Goal: Information Seeking & Learning: Learn about a topic

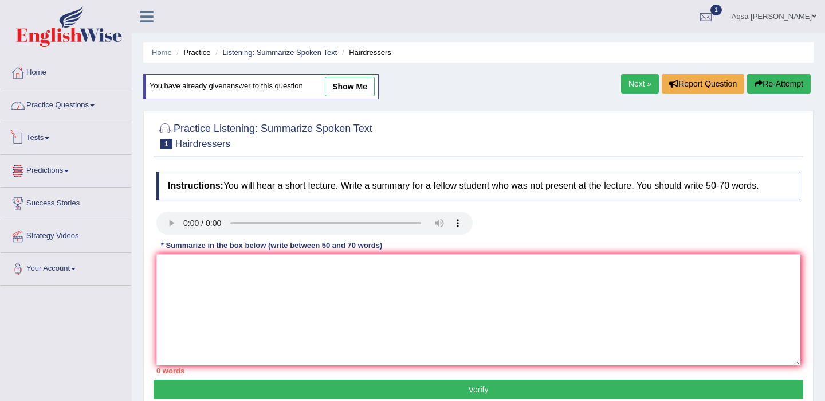
click at [74, 107] on link "Practice Questions" at bounding box center [66, 103] width 131 height 29
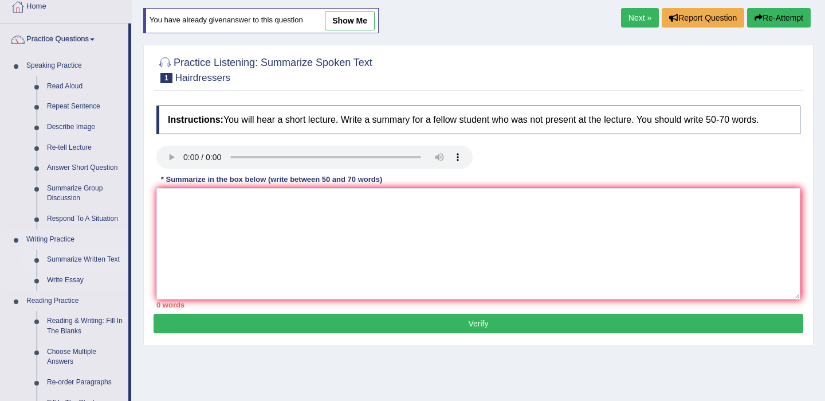
scroll to position [61, 0]
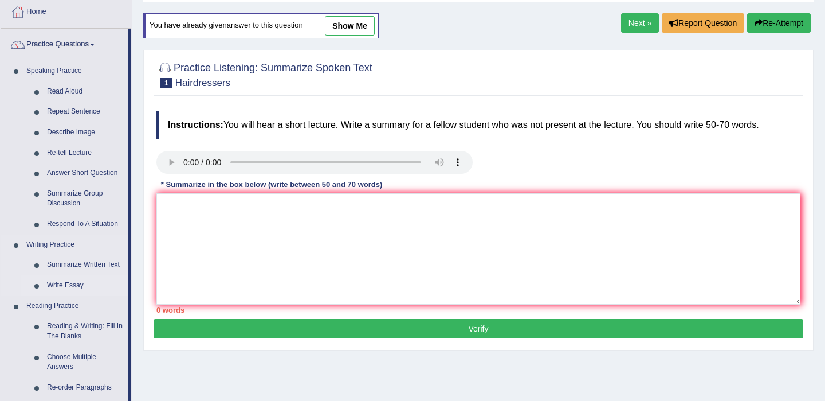
click at [61, 286] on link "Write Essay" at bounding box center [85, 285] width 87 height 21
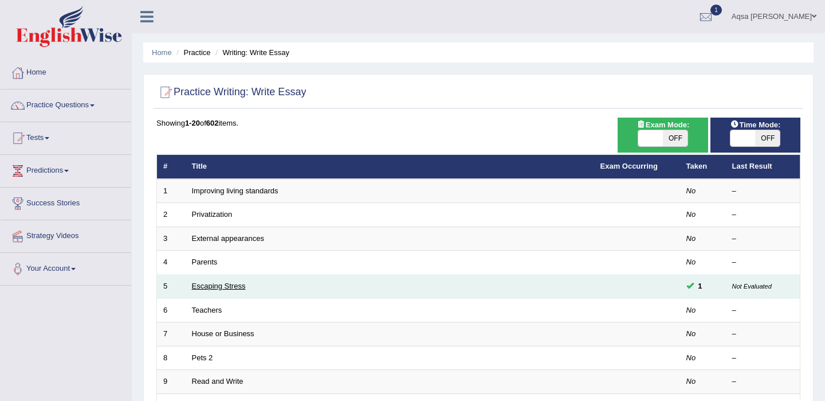
click at [241, 289] on link "Escaping Stress" at bounding box center [219, 285] width 54 height 9
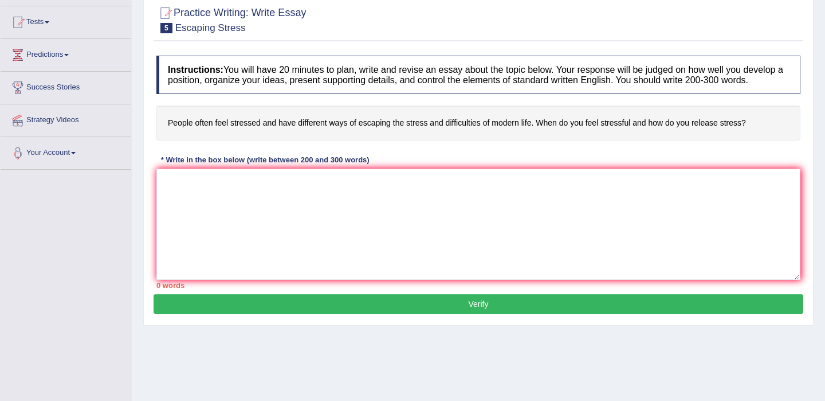
scroll to position [115, 0]
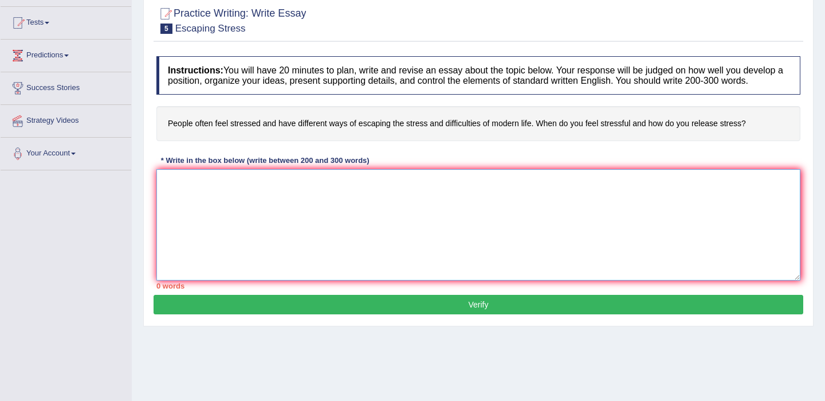
click at [357, 274] on textarea at bounding box center [478, 224] width 644 height 111
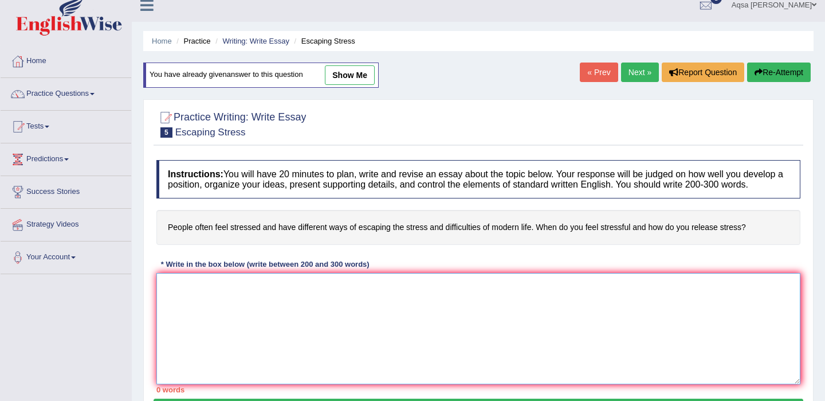
scroll to position [0, 0]
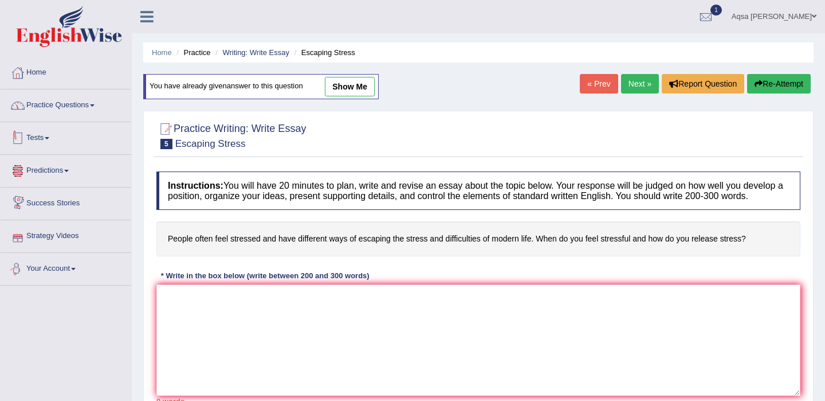
click at [61, 111] on link "Practice Questions" at bounding box center [66, 103] width 131 height 29
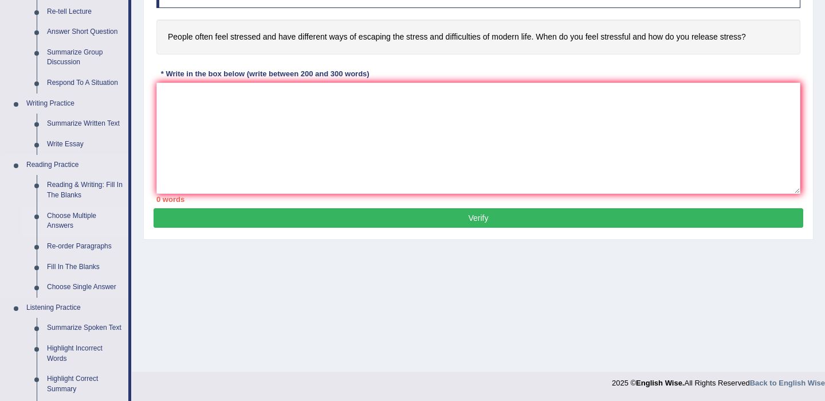
scroll to position [214, 0]
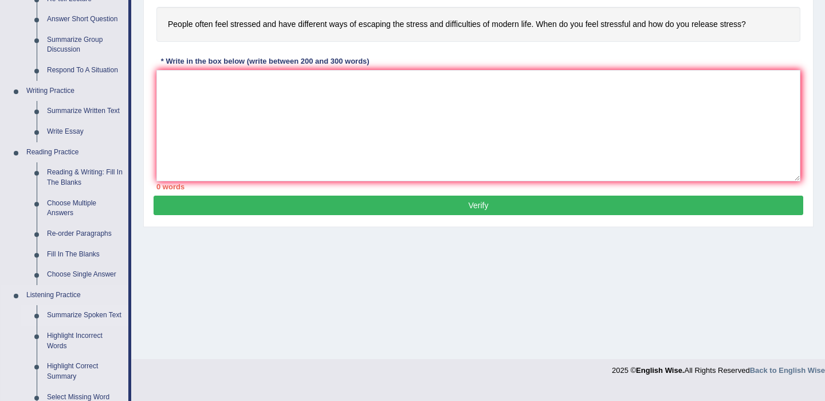
click at [57, 317] on link "Summarize Spoken Text" at bounding box center [85, 315] width 87 height 21
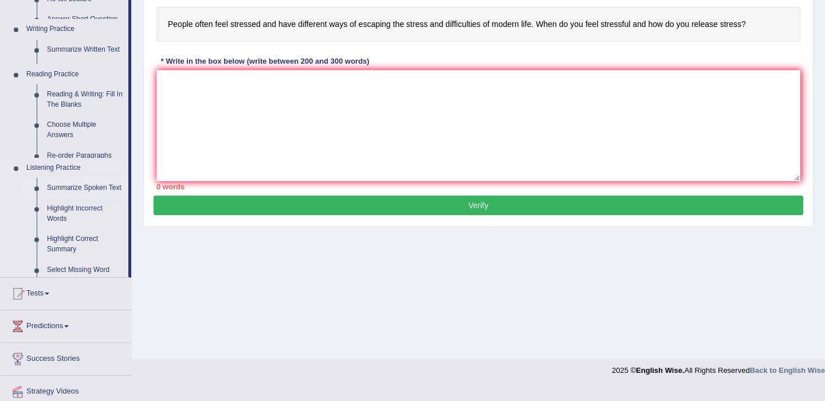
scroll to position [201, 0]
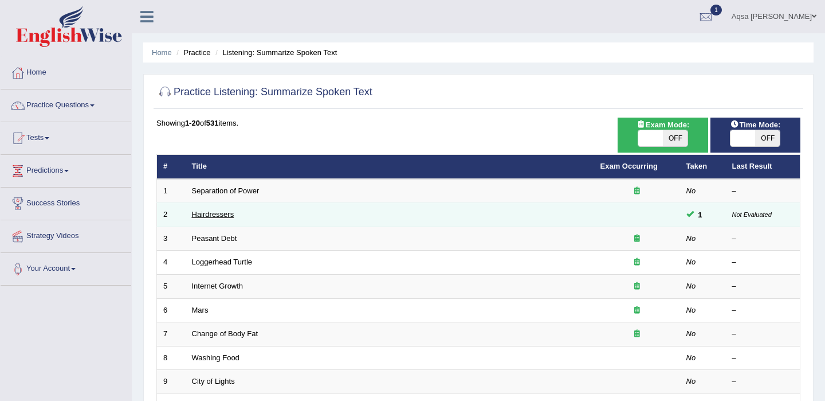
click at [225, 214] on link "Hairdressers" at bounding box center [213, 214] width 42 height 9
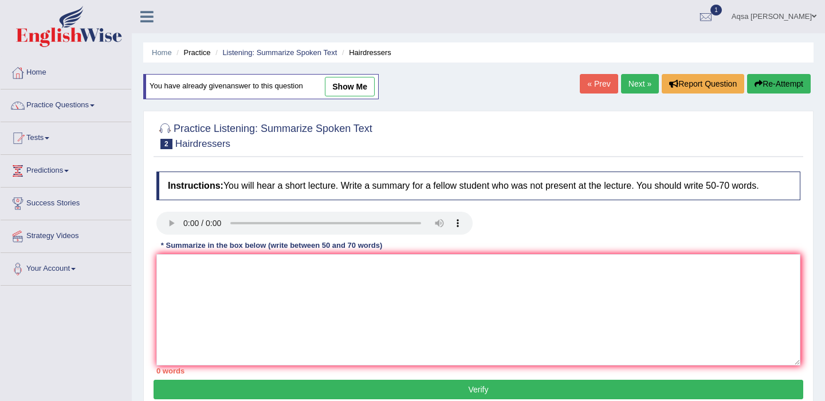
click at [351, 83] on link "show me" at bounding box center [350, 86] width 50 height 19
type textarea "The speaker provided a comprehensive overview of hairdressers, highlighting sev…"
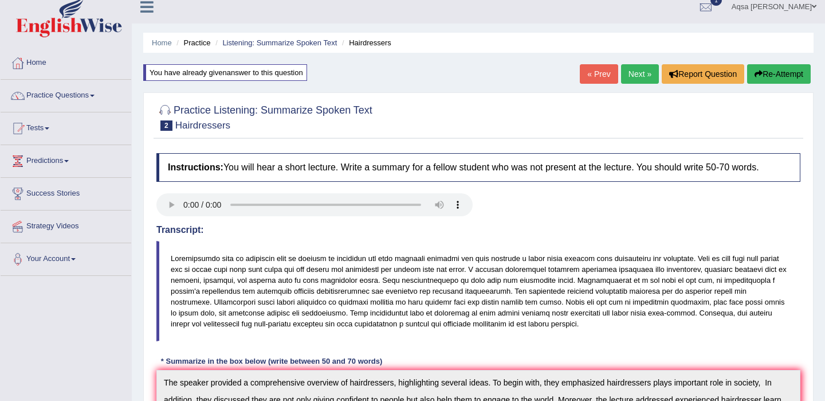
scroll to position [5, 0]
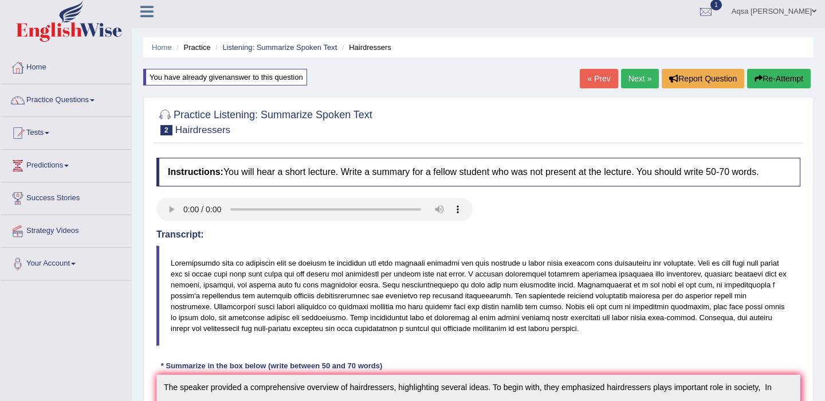
click at [633, 81] on link "Next »" at bounding box center [640, 78] width 38 height 19
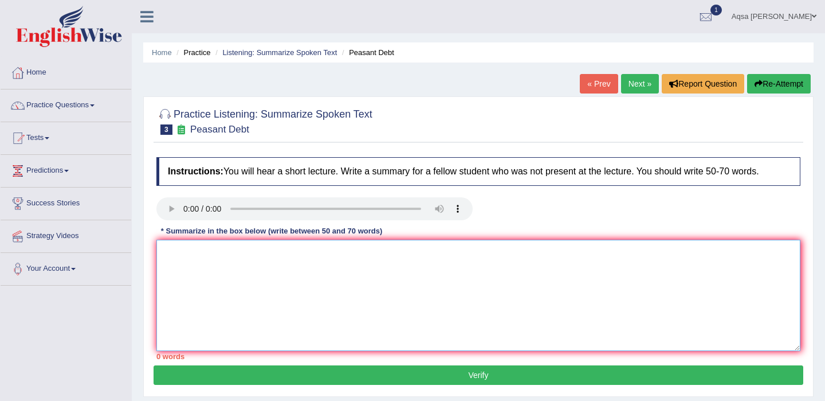
click at [350, 283] on textarea at bounding box center [478, 295] width 644 height 111
paste textarea "The speaker provided a comprehensive overview of ___, highlighting several idea…"
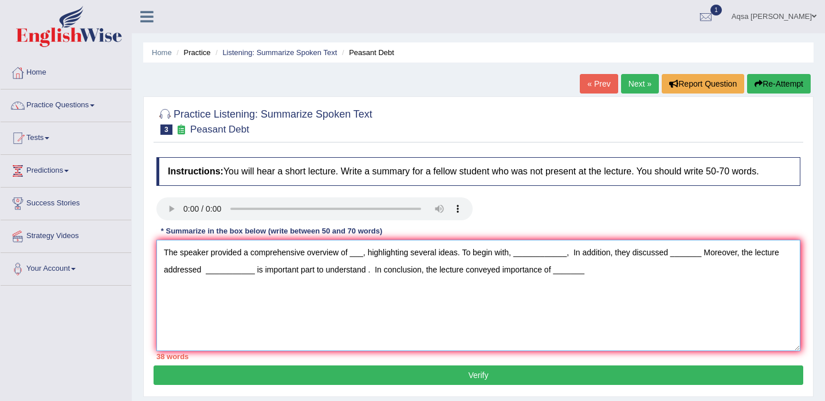
click at [366, 254] on textarea "The speaker provided a comprehensive overview of ___, highlighting several idea…" at bounding box center [478, 295] width 644 height 111
click at [589, 256] on textarea "The speaker provided a comprehensive overview of seed crisis highlighting sever…" at bounding box center [478, 295] width 644 height 111
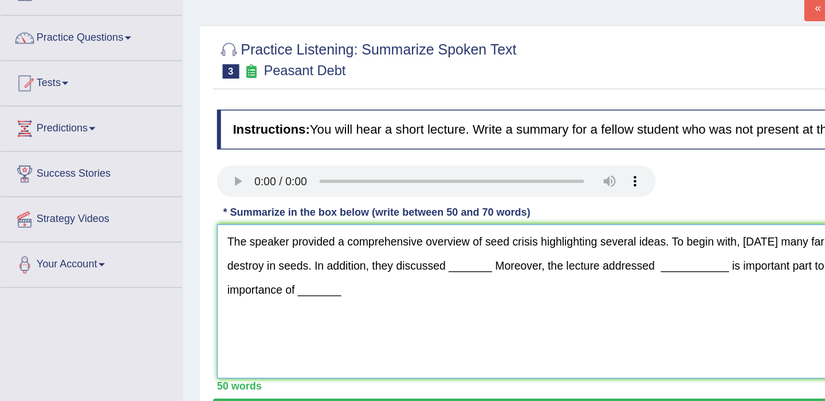
click at [291, 273] on textarea "The speaker provided a comprehensive overview of seed crisis highlighting sever…" at bounding box center [478, 295] width 644 height 111
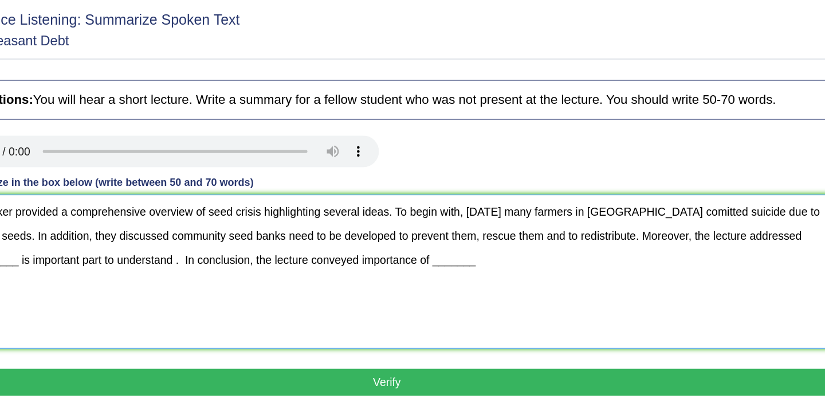
click at [770, 272] on textarea "The speaker provided a comprehensive overview of seed crisis highlighting sever…" at bounding box center [478, 295] width 644 height 111
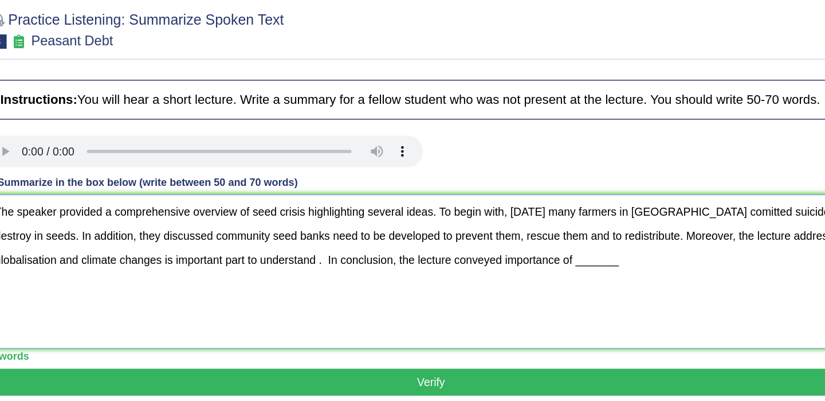
click at [725, 273] on textarea "The speaker provided a comprehensive overview of seed crisis highlighting sever…" at bounding box center [478, 295] width 644 height 111
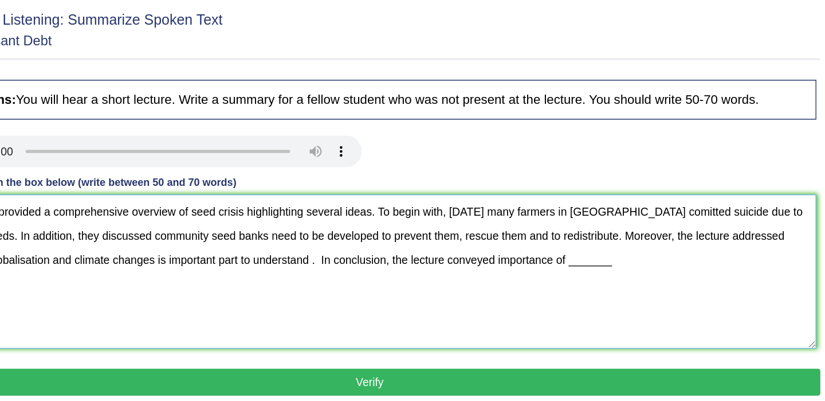
click at [727, 272] on textarea "The speaker provided a comprehensive overview of seed crisis highlighting sever…" at bounding box center [478, 295] width 644 height 111
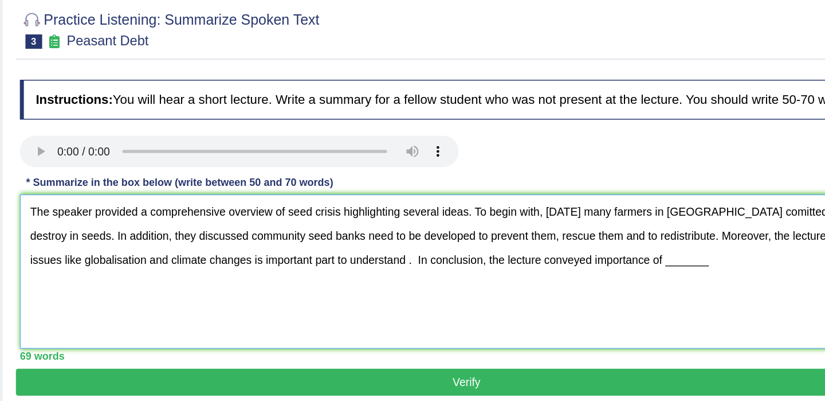
drag, startPoint x: 622, startPoint y: 290, endPoint x: 591, endPoint y: 291, distance: 31.0
click at [591, 291] on textarea "The speaker provided a comprehensive overview of seed crisis highlighting sever…" at bounding box center [478, 295] width 644 height 111
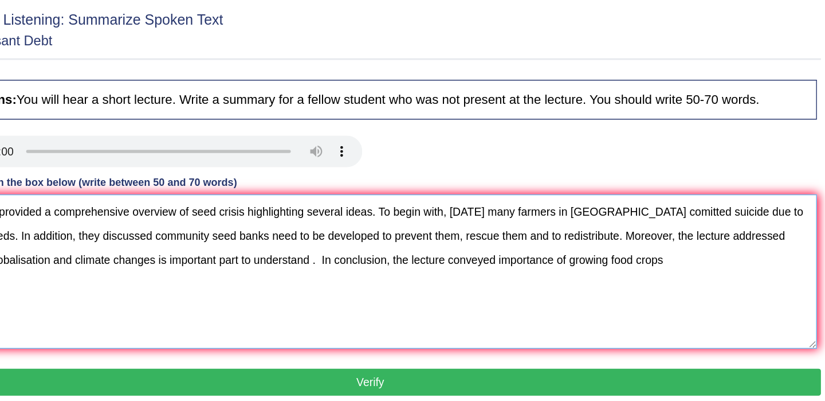
drag, startPoint x: 560, startPoint y: 256, endPoint x: 541, endPoint y: 255, distance: 19.5
click at [540, 255] on textarea "The speaker provided a comprehensive overview of seed crisis highlighting sever…" at bounding box center [478, 295] width 644 height 111
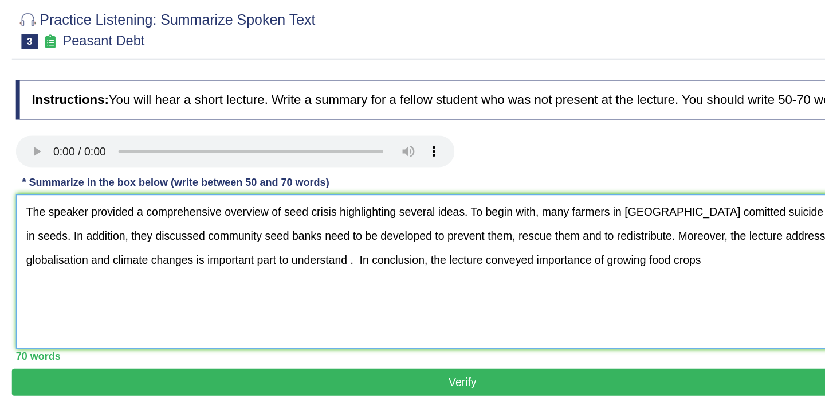
click at [214, 272] on textarea "The speaker provided a comprehensive overview of seed crisis highlighting sever…" at bounding box center [478, 295] width 644 height 111
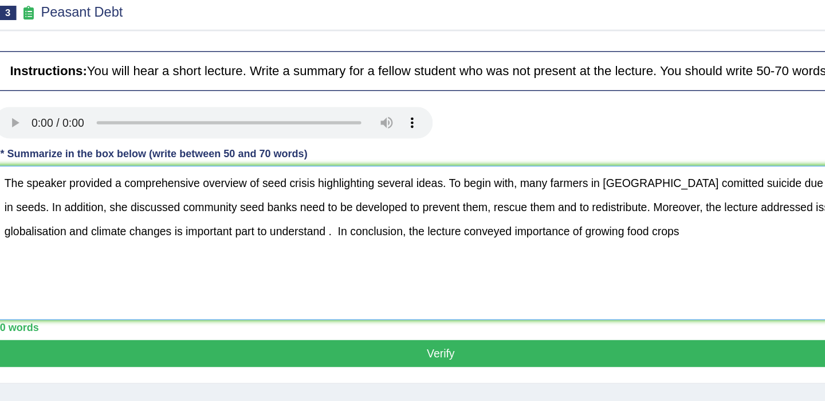
scroll to position [19, 0]
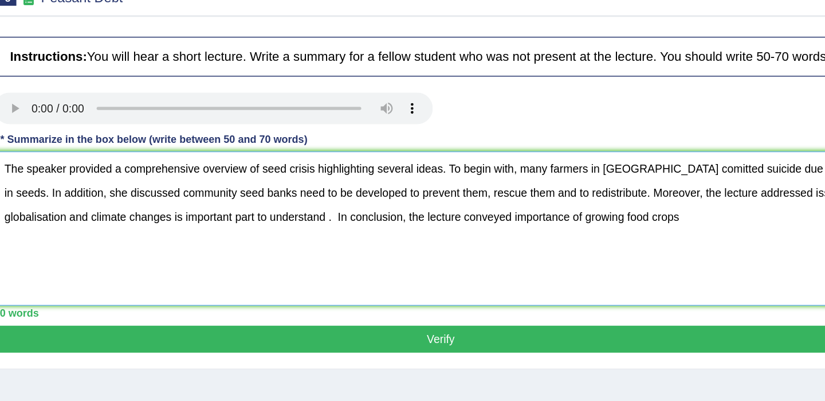
type textarea "The speaker provided a comprehensive overview of seed crisis highlighting sever…"
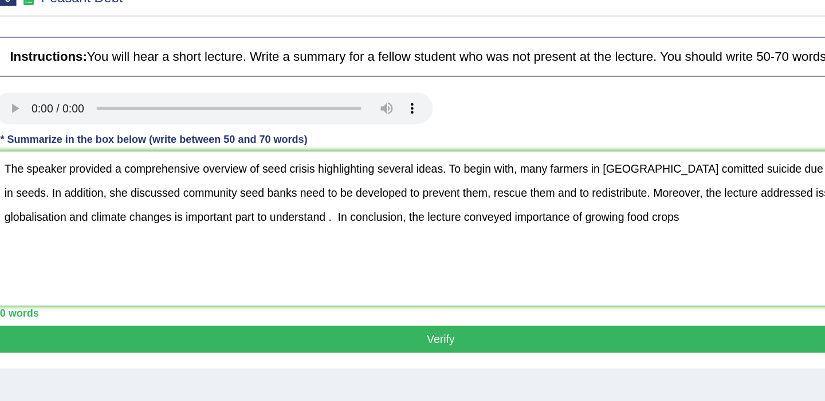
click at [284, 353] on button "Verify" at bounding box center [479, 355] width 650 height 19
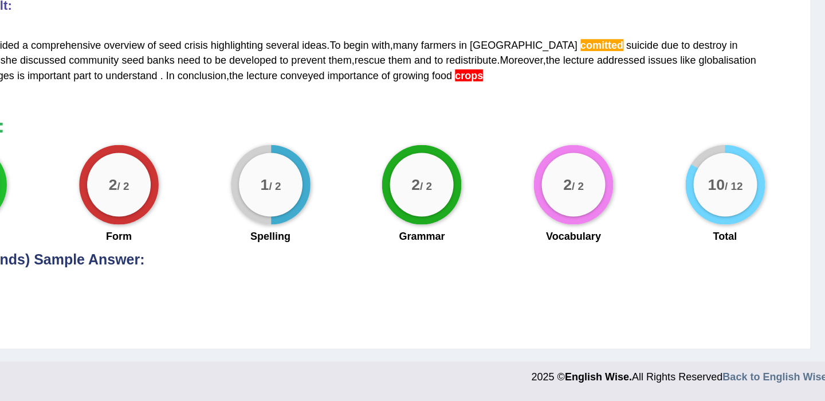
scroll to position [359, 0]
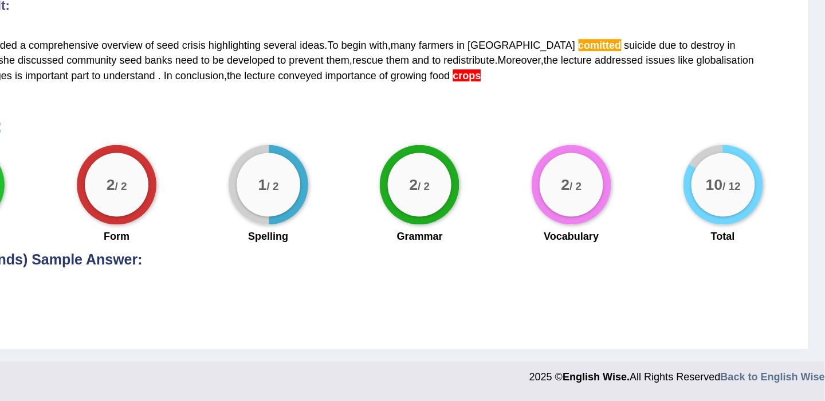
click at [648, 144] on span "comitted" at bounding box center [663, 144] width 31 height 9
click at [557, 167] on span "crops" at bounding box center [567, 166] width 20 height 9
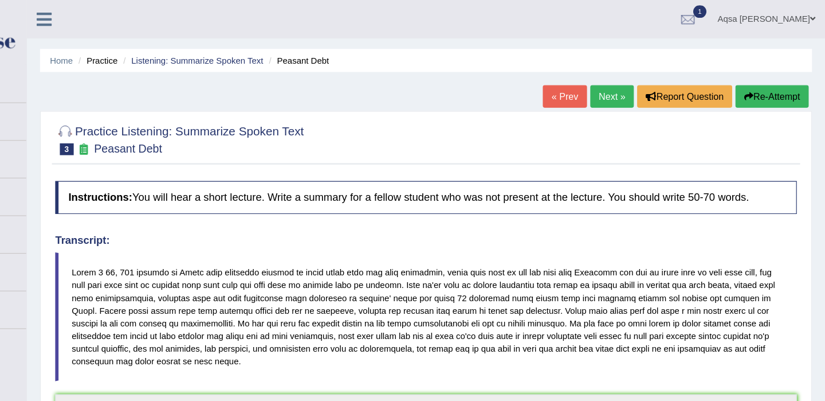
scroll to position [0, 0]
click at [632, 88] on link "Next »" at bounding box center [640, 83] width 38 height 19
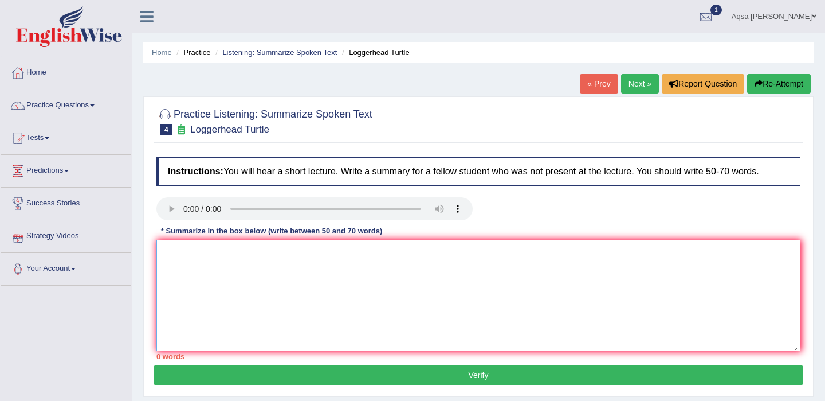
click at [214, 316] on textarea at bounding box center [478, 295] width 644 height 111
paste textarea "The speaker provided a comprehensive overview of ___, highlighting several idea…"
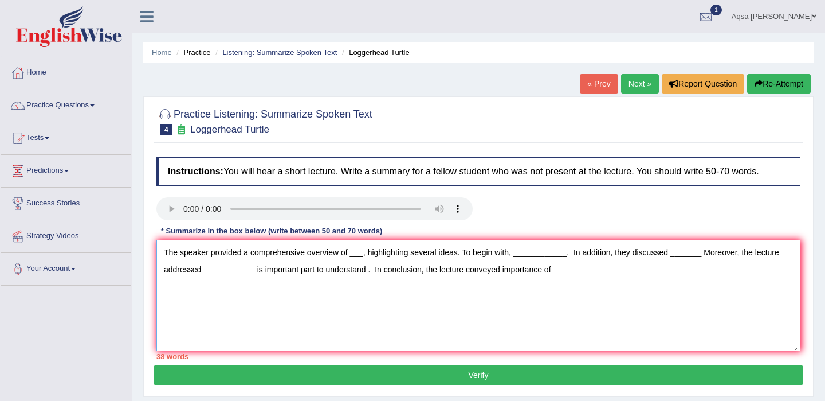
click at [366, 254] on textarea "The speaker provided a comprehensive overview of ___, highlighting several idea…" at bounding box center [478, 295] width 644 height 111
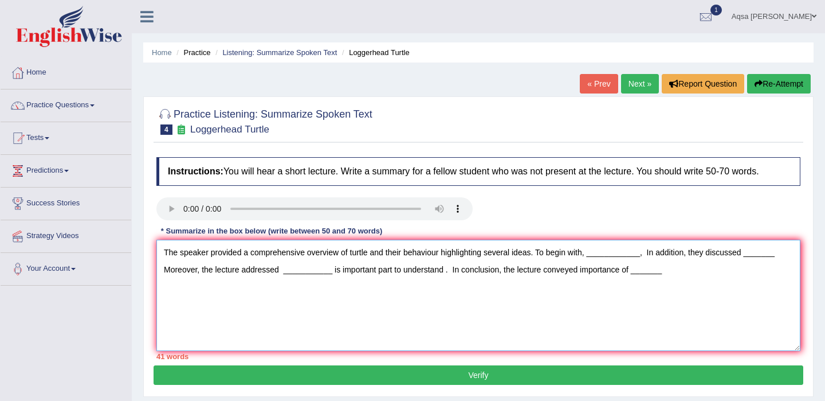
click at [636, 258] on textarea "The speaker provided a comprehensive overview of turtle and their behaviour hig…" at bounding box center [478, 295] width 644 height 111
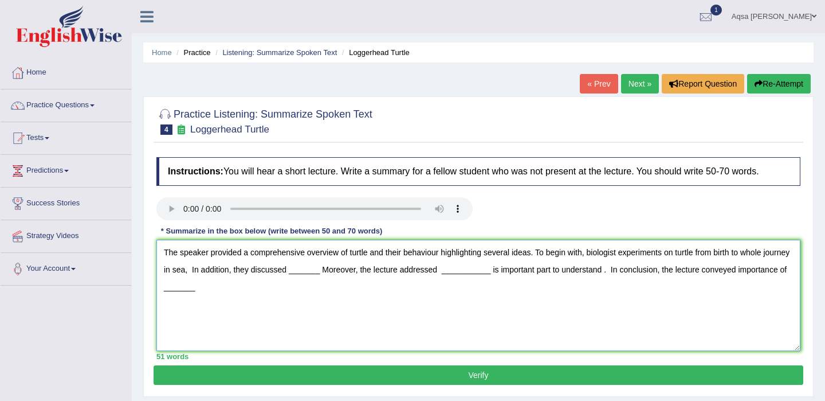
click at [279, 269] on textarea "The speaker provided a comprehensive overview of turtle and their behaviour hig…" at bounding box center [478, 295] width 644 height 111
click at [339, 271] on textarea "The speaker provided a comprehensive overview of turtle and their behaviour hig…" at bounding box center [478, 295] width 644 height 111
click at [396, 271] on textarea "The speaker provided a comprehensive overview of turtle and their behaviour hig…" at bounding box center [478, 295] width 644 height 111
click at [430, 309] on textarea "The speaker provided a comprehensive overview of turtle and their behaviour hig…" at bounding box center [478, 295] width 644 height 111
click at [407, 271] on textarea "The speaker provided a comprehensive overview of turtle and their behaviour hig…" at bounding box center [478, 295] width 644 height 111
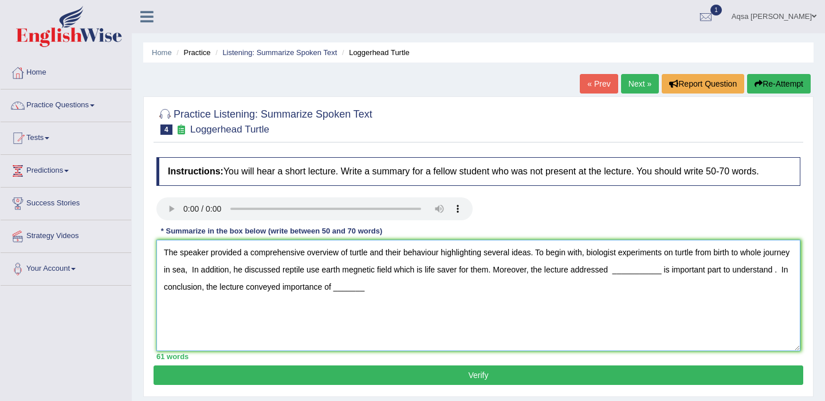
click at [692, 273] on textarea "The speaker provided a comprehensive overview of turtle and their behaviour hig…" at bounding box center [478, 295] width 644 height 111
drag, startPoint x: 505, startPoint y: 291, endPoint x: 478, endPoint y: 291, distance: 26.9
click at [478, 292] on textarea "The speaker provided a comprehensive overview of turtle and their behaviour hig…" at bounding box center [478, 295] width 644 height 111
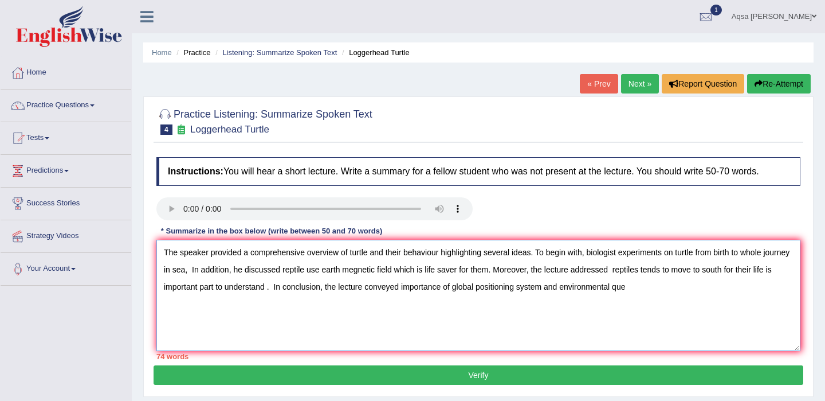
drag, startPoint x: 442, startPoint y: 254, endPoint x: 375, endPoint y: 257, distance: 67.1
click at [374, 256] on textarea "The speaker provided a comprehensive overview of turtle and their behaviour hig…" at bounding box center [478, 295] width 644 height 111
click at [520, 253] on textarea "The speaker provided a comprehensive overview of turtle, highlighting several i…" at bounding box center [478, 295] width 644 height 111
click at [597, 255] on textarea "The speaker provided a comprehensive overview of turtle, highlighting several i…" at bounding box center [478, 295] width 644 height 111
click at [456, 270] on textarea "The speaker provided a comprehensive overview of turtle, highlighting several i…" at bounding box center [478, 295] width 644 height 111
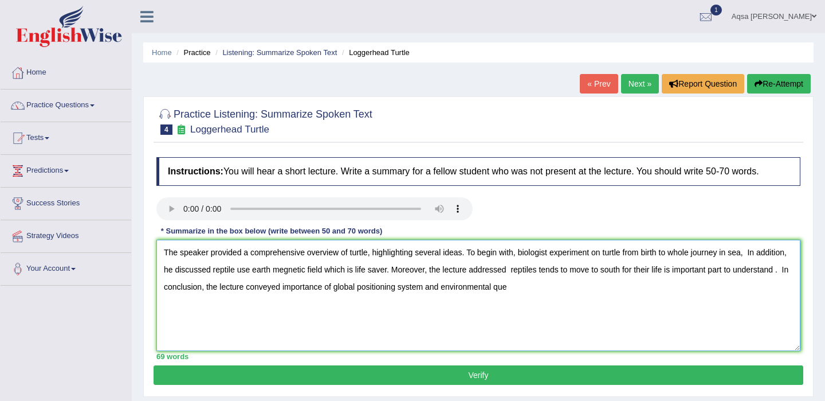
type textarea "The speaker provided a comprehensive overview of turtle, highlighting several i…"
click at [473, 374] on button "Verify" at bounding box center [479, 374] width 650 height 19
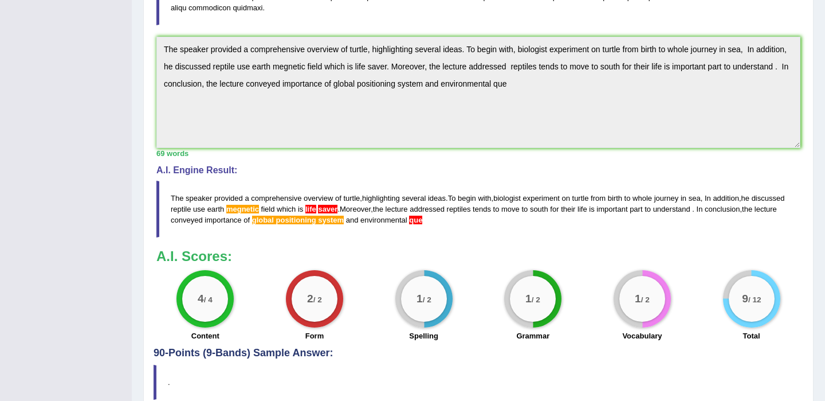
scroll to position [370, 0]
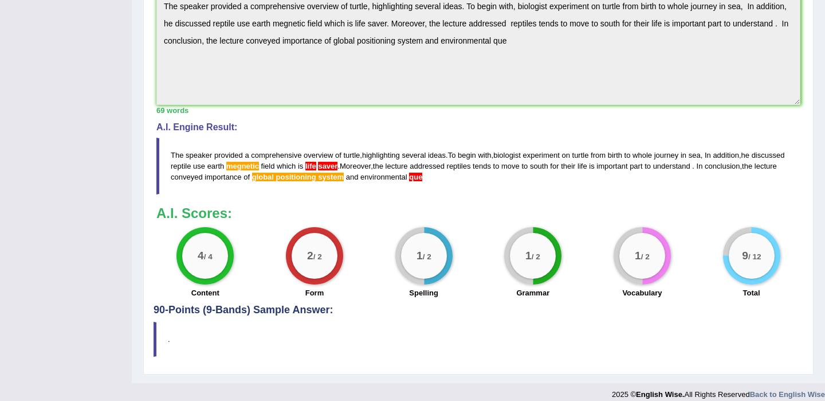
click at [266, 110] on div "Instructions: You will hear a short lecture. Write a summary for a fellow stude…" at bounding box center [479, 42] width 650 height 523
click at [267, 109] on div "Instructions: You will hear a short lecture. Write a summary for a fellow stude…" at bounding box center [479, 42] width 650 height 523
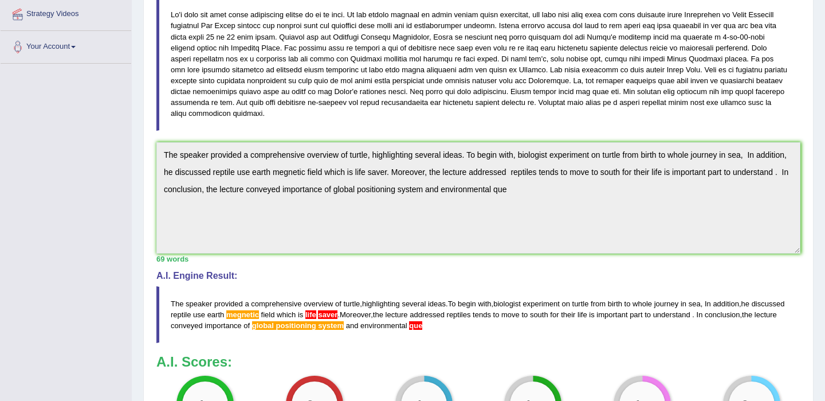
scroll to position [0, 0]
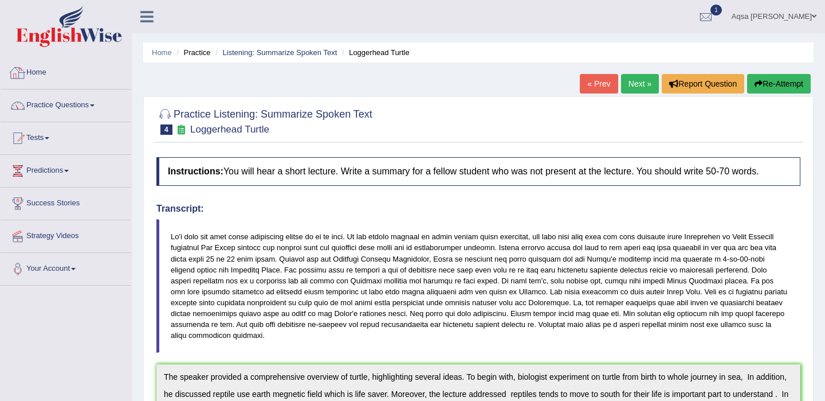
click at [35, 71] on link "Home" at bounding box center [66, 71] width 131 height 29
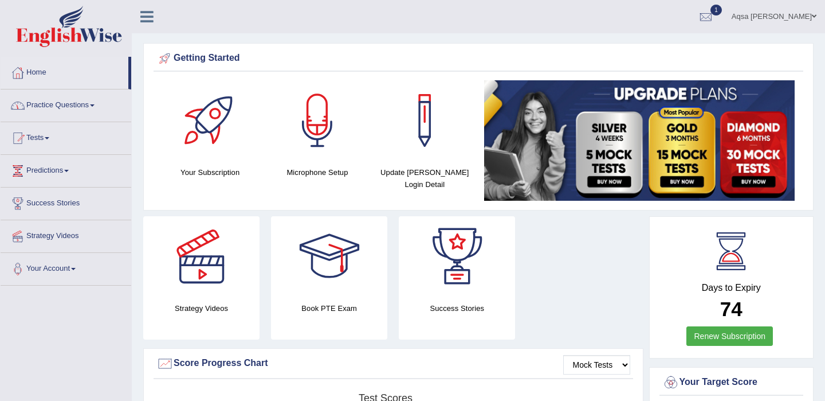
click at [68, 108] on link "Practice Questions" at bounding box center [66, 103] width 131 height 29
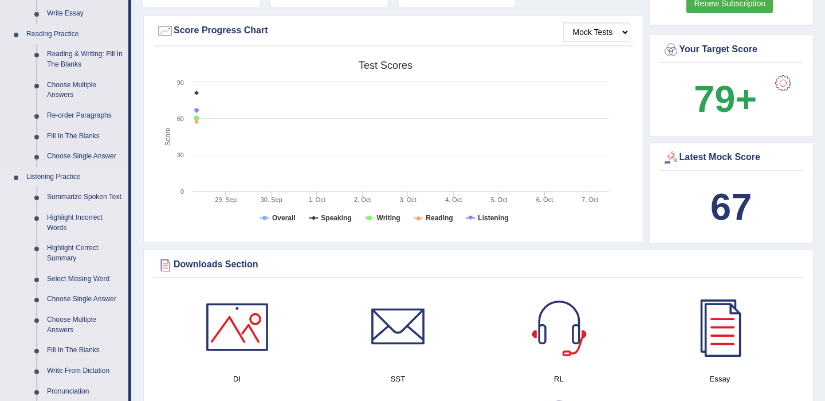
scroll to position [344, 0]
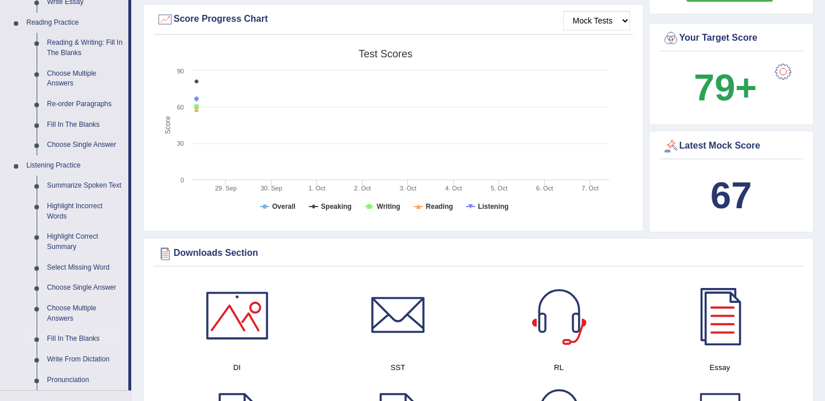
click at [86, 348] on link "Fill In The Blanks" at bounding box center [85, 338] width 87 height 21
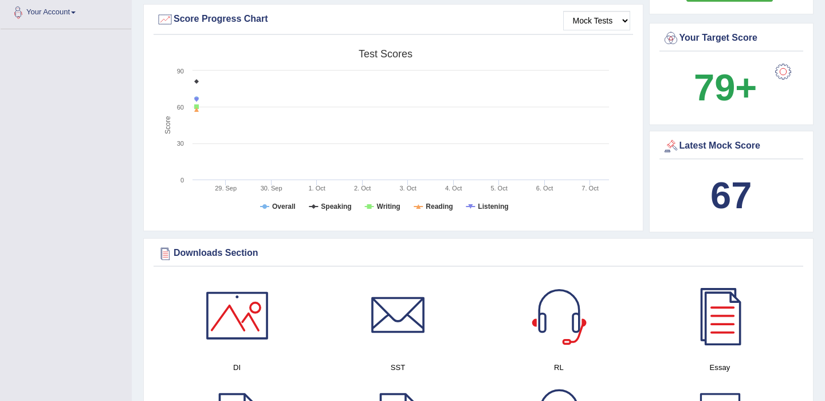
scroll to position [174, 0]
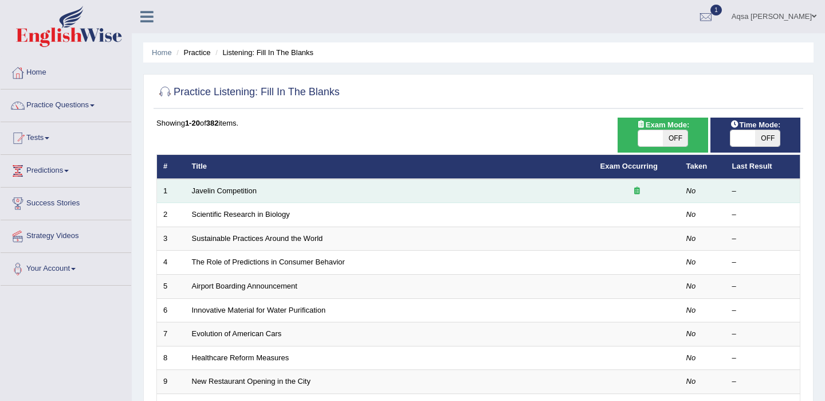
click at [224, 184] on td "Javelin Competition" at bounding box center [390, 191] width 409 height 24
click at [222, 194] on link "Javelin Competition" at bounding box center [224, 190] width 65 height 9
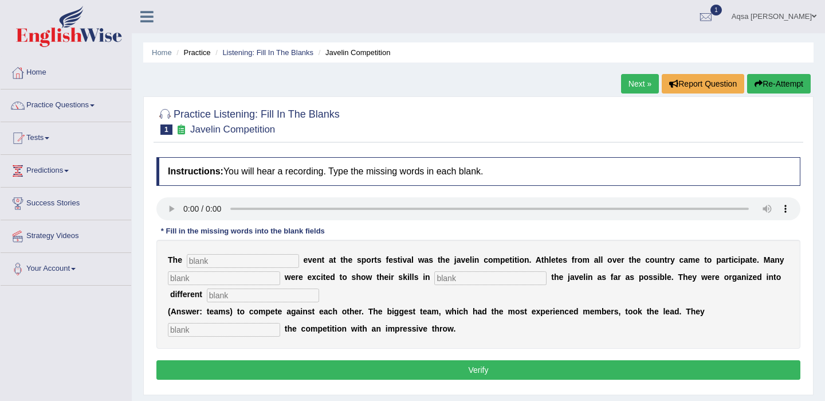
click at [336, 103] on div "Practice Listening: Fill In The Blanks 1 Javelin Competition" at bounding box center [479, 123] width 650 height 40
click at [218, 258] on input "text" at bounding box center [243, 261] width 112 height 14
type input "biggest"
click at [187, 280] on input "text" at bounding box center [224, 278] width 112 height 14
type input "people"
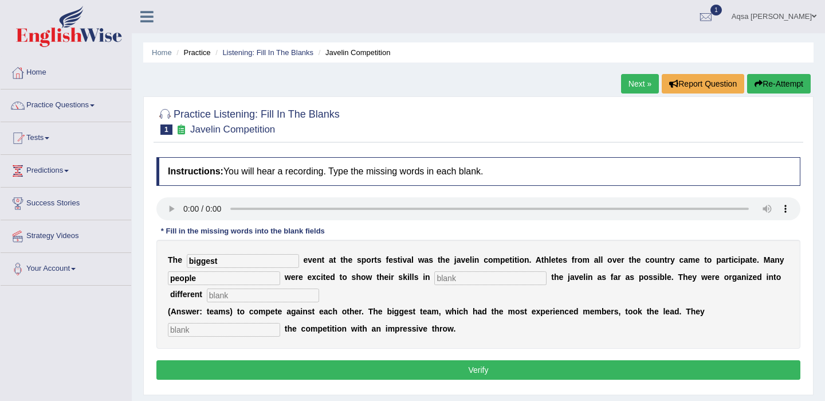
click at [207, 295] on input "text" at bounding box center [263, 295] width 112 height 14
type input "teams"
click at [188, 330] on input "text" at bounding box center [224, 330] width 112 height 14
type input "started"
click at [330, 367] on button "Verify" at bounding box center [478, 369] width 644 height 19
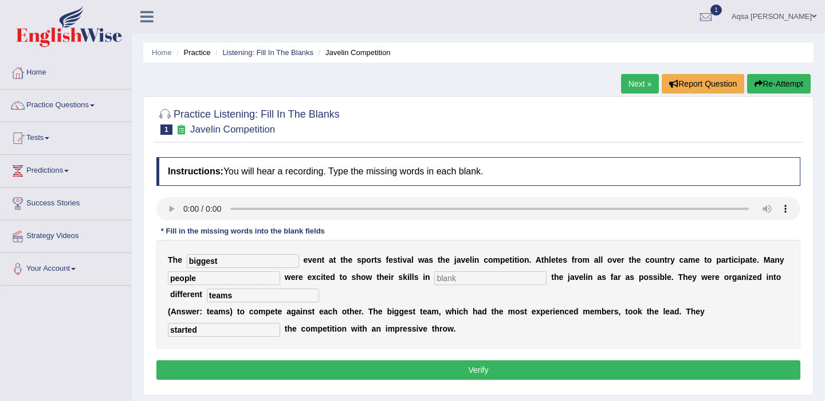
click at [452, 278] on input "text" at bounding box center [490, 278] width 112 height 14
click at [448, 277] on input "text" at bounding box center [490, 278] width 112 height 14
type input "."
click at [474, 353] on div "Instructions: You will hear a recording. Type the missing words in each blank. …" at bounding box center [479, 269] width 650 height 237
click at [473, 372] on button "Verify" at bounding box center [478, 369] width 644 height 19
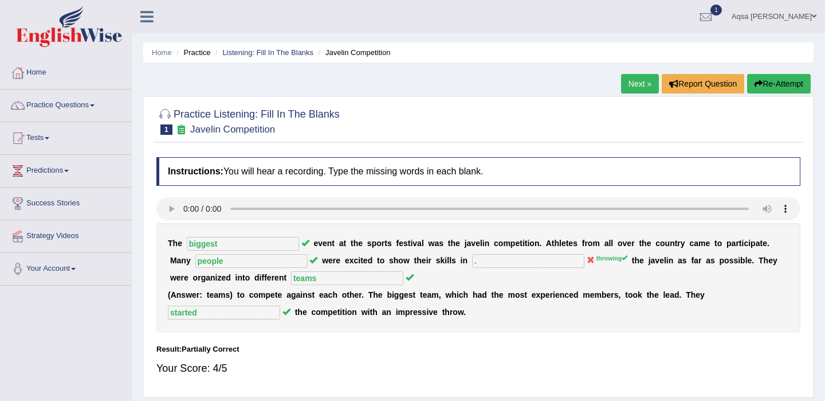
click at [645, 82] on link "Next »" at bounding box center [640, 83] width 38 height 19
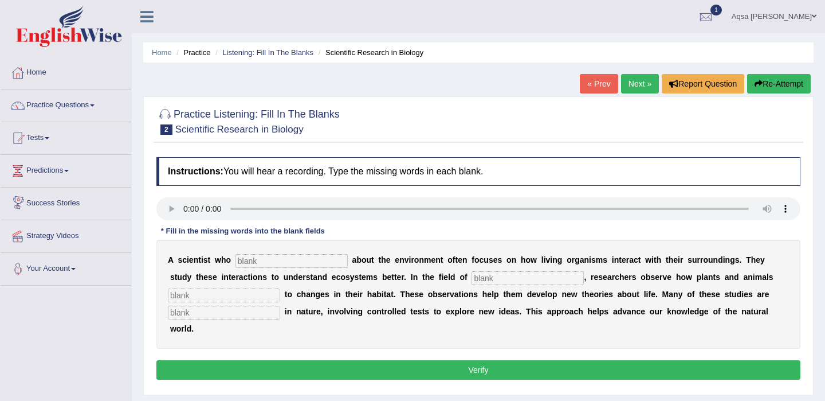
click at [252, 259] on input "text" at bounding box center [292, 261] width 112 height 14
type input "cares"
click at [472, 281] on input "text" at bounding box center [528, 278] width 112 height 14
type input "biologist"
click at [223, 294] on input "text" at bounding box center [224, 295] width 112 height 14
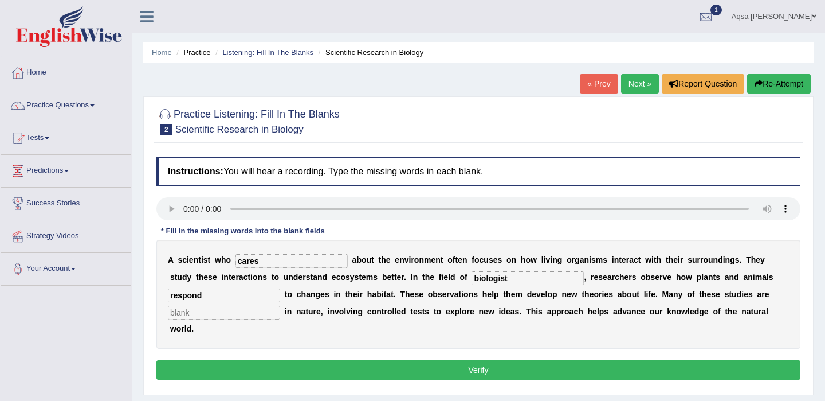
type input "respond"
click at [205, 314] on input "text" at bounding box center [224, 313] width 112 height 14
type input "experiment"
click at [224, 360] on button "Verify" at bounding box center [478, 369] width 644 height 19
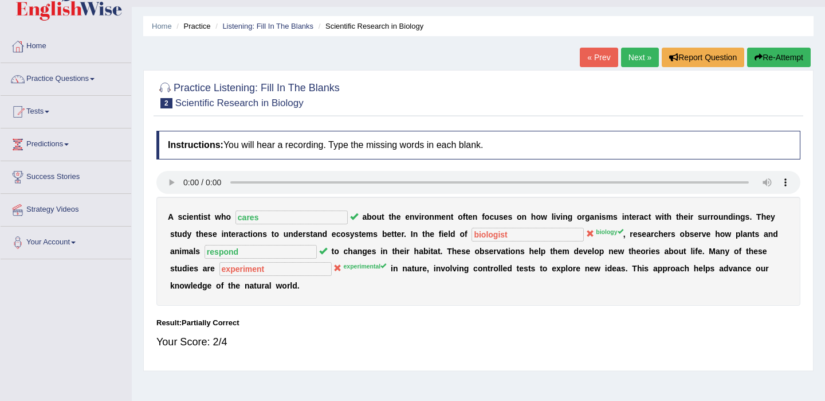
scroll to position [38, 0]
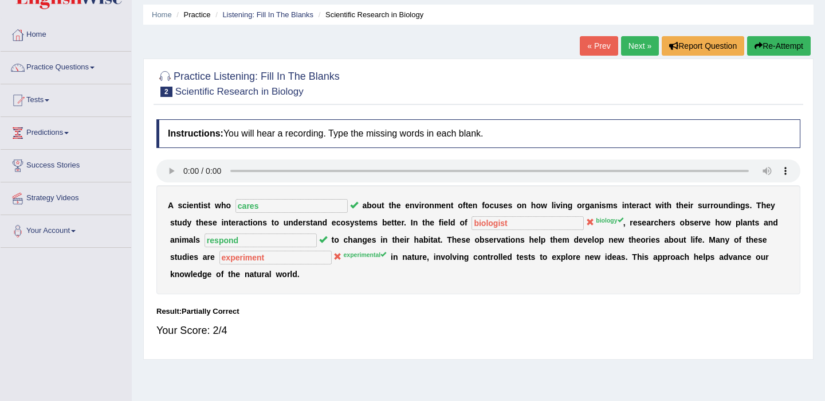
click at [632, 50] on link "Next »" at bounding box center [640, 45] width 38 height 19
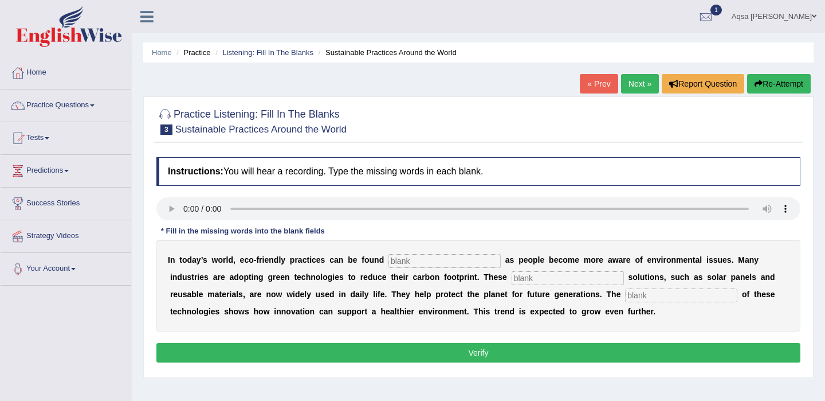
click at [408, 260] on input "text" at bounding box center [445, 261] width 112 height 14
type input "everywhere"
click at [512, 279] on input "text" at bounding box center [568, 278] width 112 height 14
type input "sustainable"
click at [625, 295] on input "text" at bounding box center [681, 295] width 112 height 14
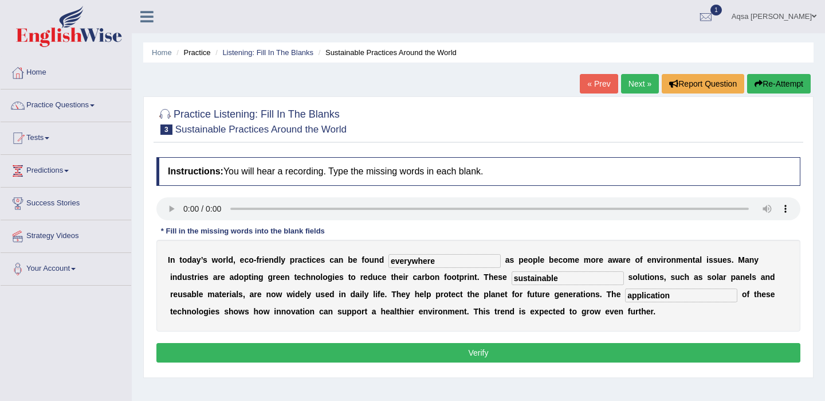
type input "application"
click at [503, 352] on button "Verify" at bounding box center [478, 352] width 644 height 19
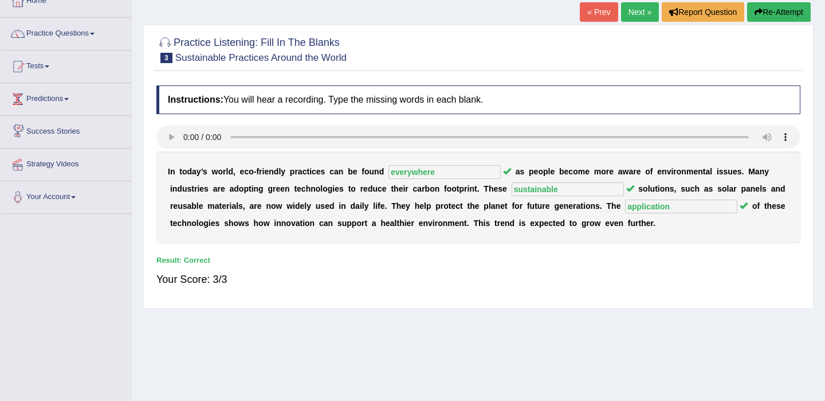
scroll to position [47, 0]
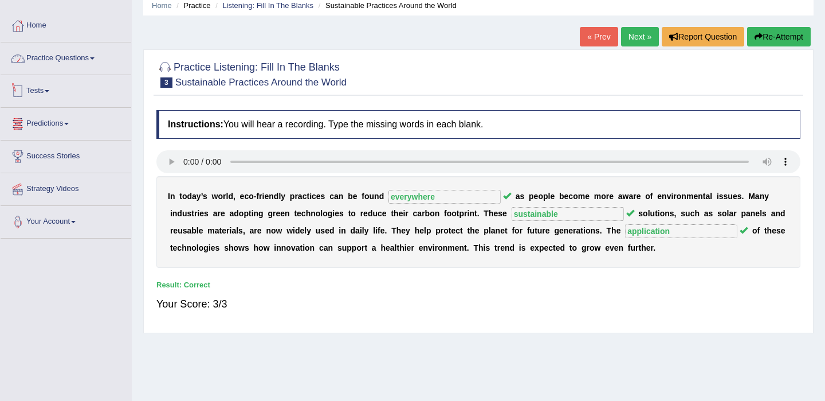
click at [85, 59] on link "Practice Questions" at bounding box center [66, 56] width 131 height 29
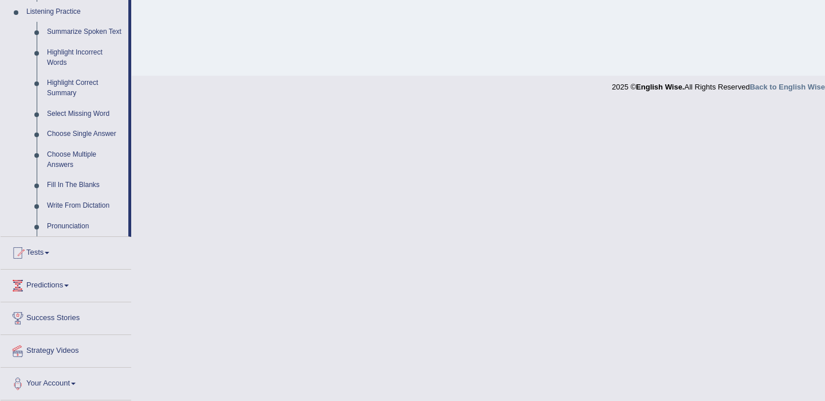
scroll to position [508, 0]
click at [74, 208] on link "Write From Dictation" at bounding box center [85, 205] width 87 height 21
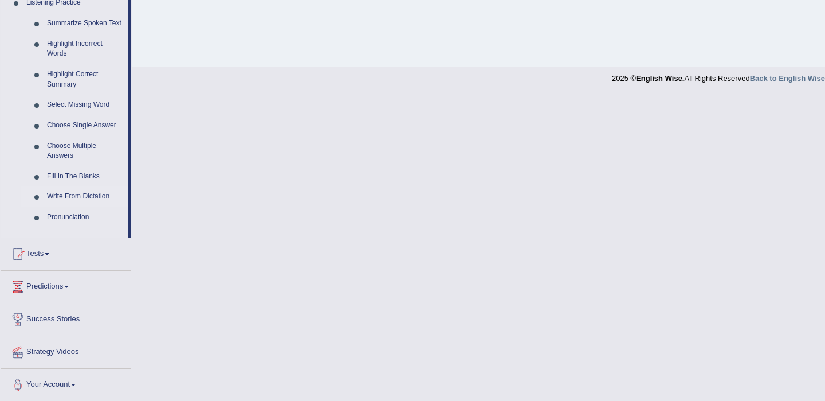
scroll to position [201, 0]
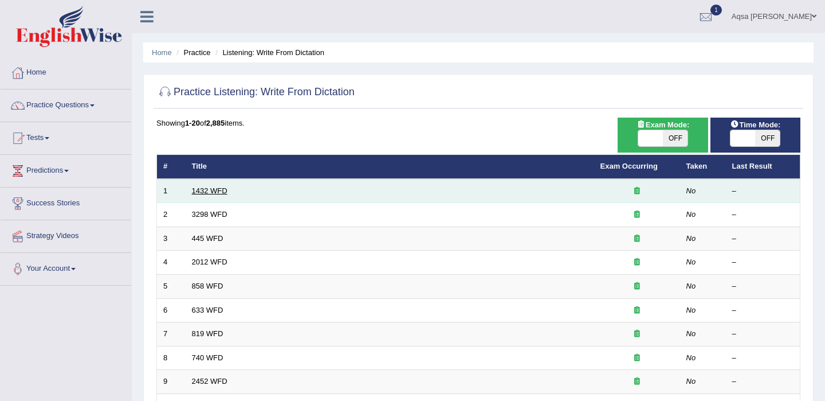
click at [205, 190] on link "1432 WFD" at bounding box center [210, 190] width 36 height 9
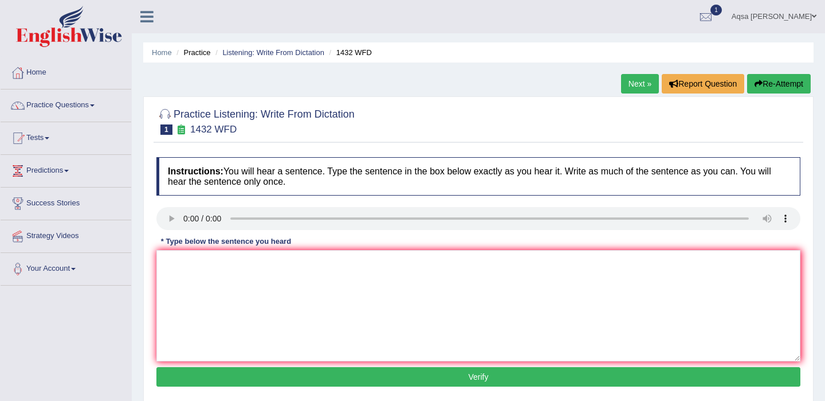
click at [185, 269] on textarea at bounding box center [478, 305] width 644 height 111
type textarea "m"
type textarea "More physical activity is beneficial for your health."
click at [328, 374] on button "Verify" at bounding box center [478, 376] width 644 height 19
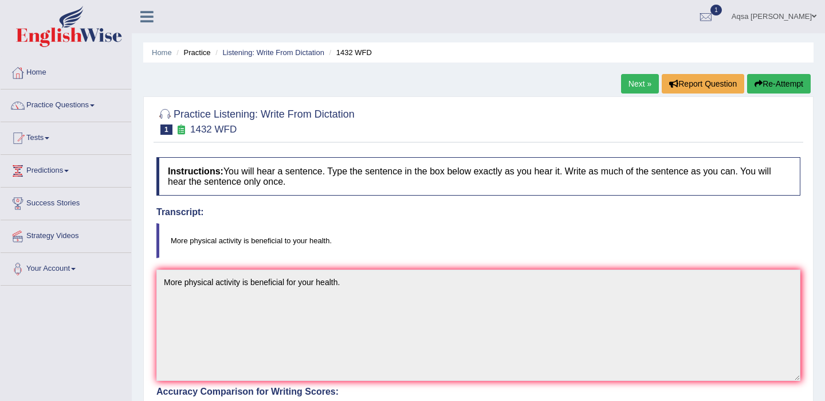
click at [626, 82] on link "Next »" at bounding box center [640, 83] width 38 height 19
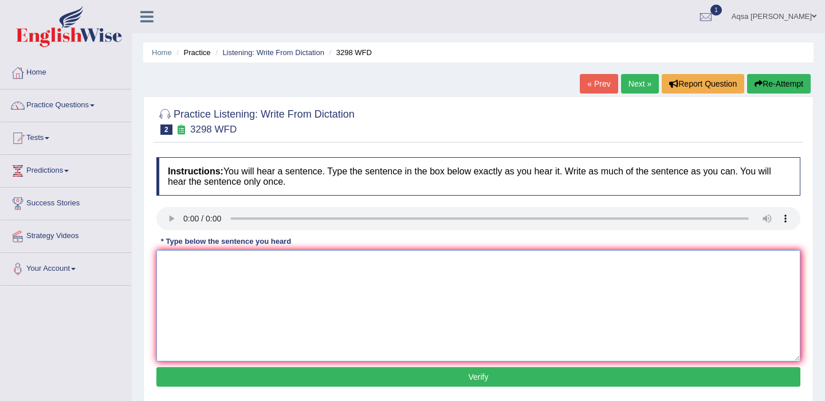
click at [213, 262] on textarea at bounding box center [478, 305] width 644 height 111
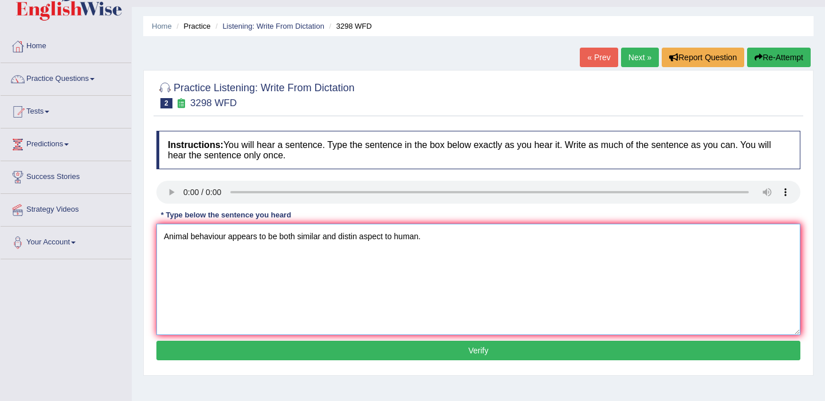
scroll to position [34, 0]
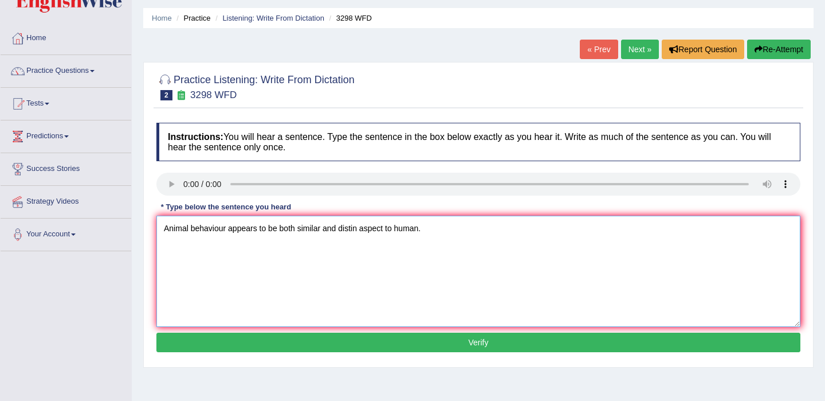
type textarea "Animal behaviour appears to be both similar and distin aspect to human."
click at [297, 340] on button "Verify" at bounding box center [478, 341] width 644 height 19
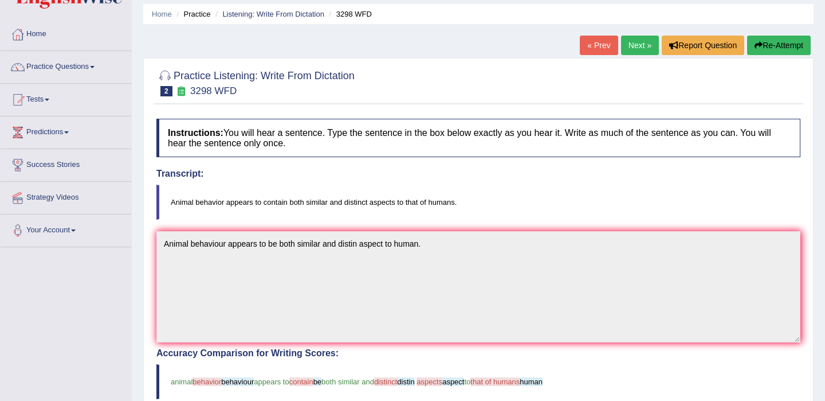
scroll to position [0, 0]
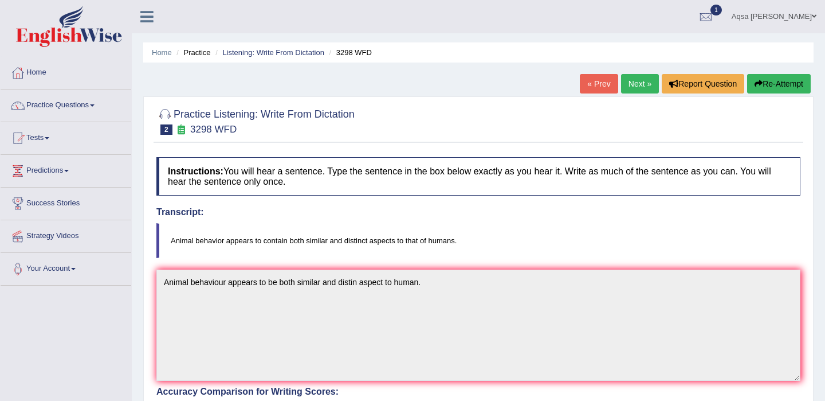
click at [625, 91] on link "Next »" at bounding box center [640, 83] width 38 height 19
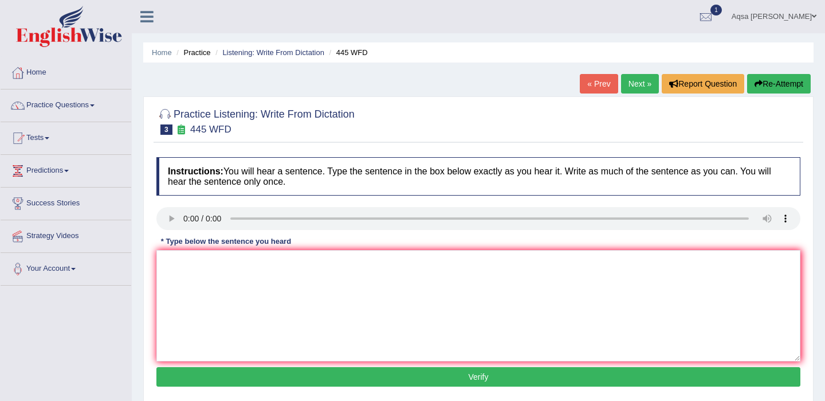
click at [203, 269] on textarea at bounding box center [478, 305] width 644 height 111
type textarea "t"
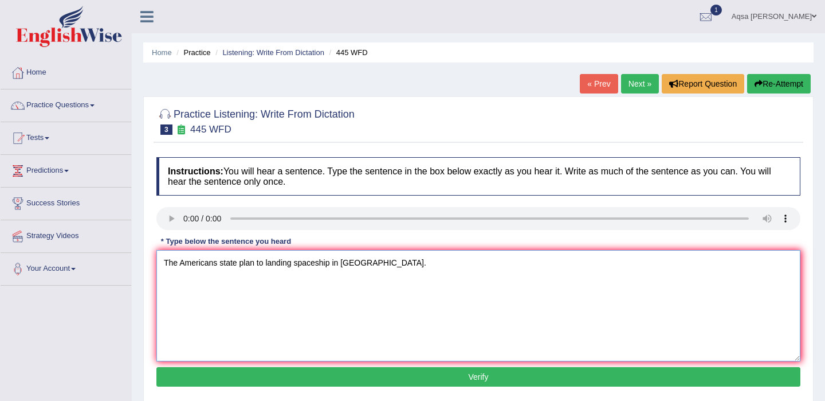
click at [315, 267] on textarea "The Americans state plan to landing spaceship in mars." at bounding box center [478, 305] width 644 height 111
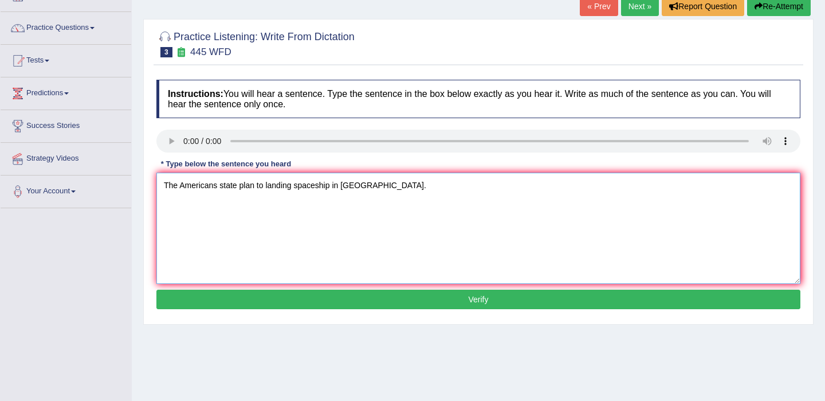
scroll to position [80, 0]
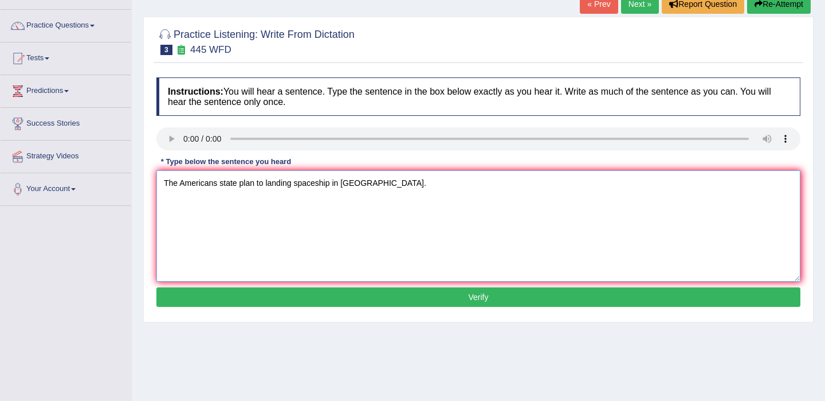
type textarea "The Americans state plan to landing spaceship in mars."
click at [306, 302] on button "Verify" at bounding box center [478, 296] width 644 height 19
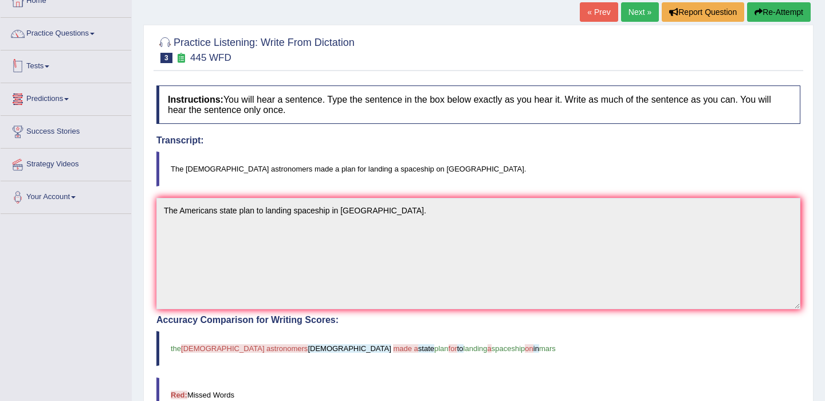
scroll to position [67, 0]
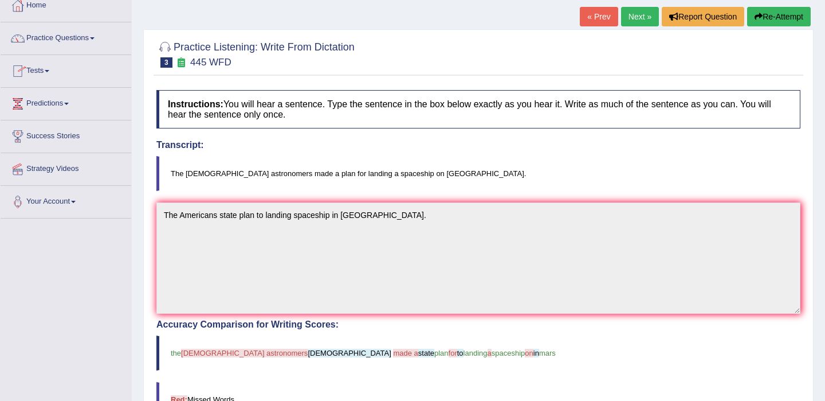
click at [91, 38] on link "Practice Questions" at bounding box center [66, 36] width 131 height 29
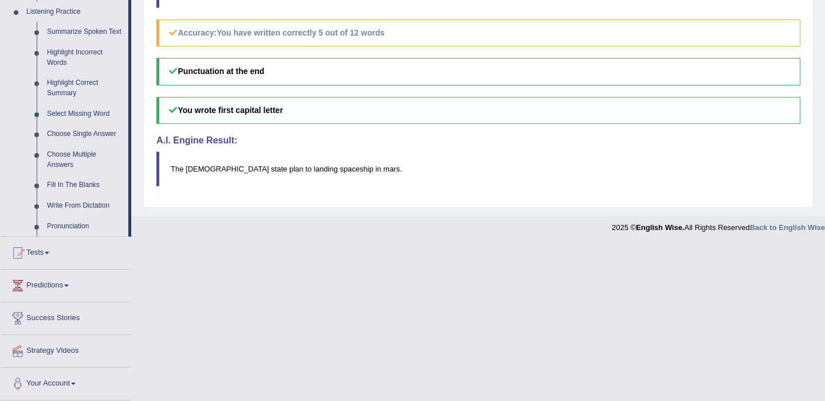
scroll to position [508, 0]
click at [73, 83] on link "Highlight Correct Summary" at bounding box center [85, 88] width 87 height 30
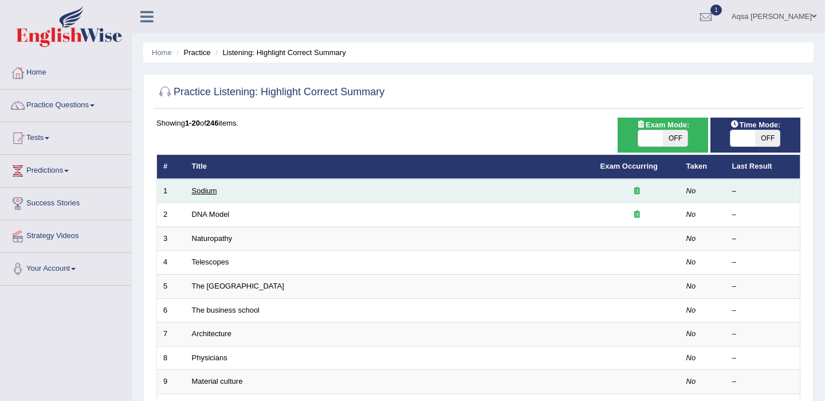
click at [203, 191] on link "Sodium" at bounding box center [204, 190] width 25 height 9
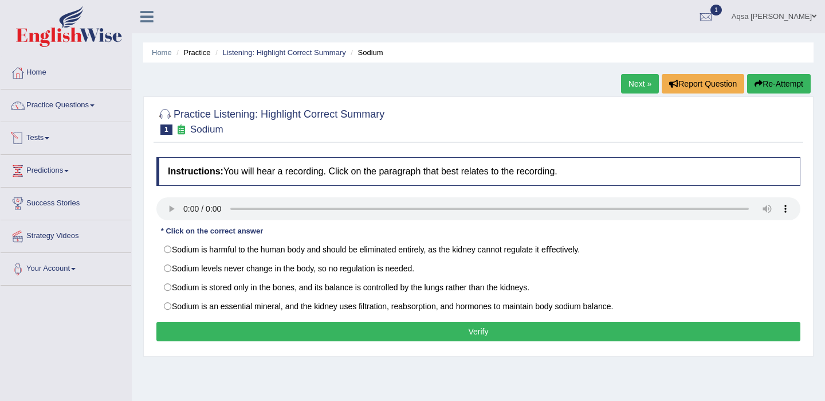
click at [80, 105] on link "Practice Questions" at bounding box center [66, 103] width 131 height 29
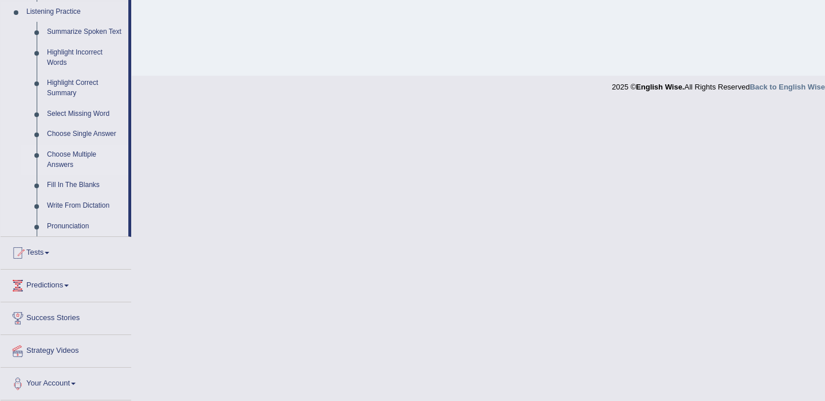
scroll to position [471, 0]
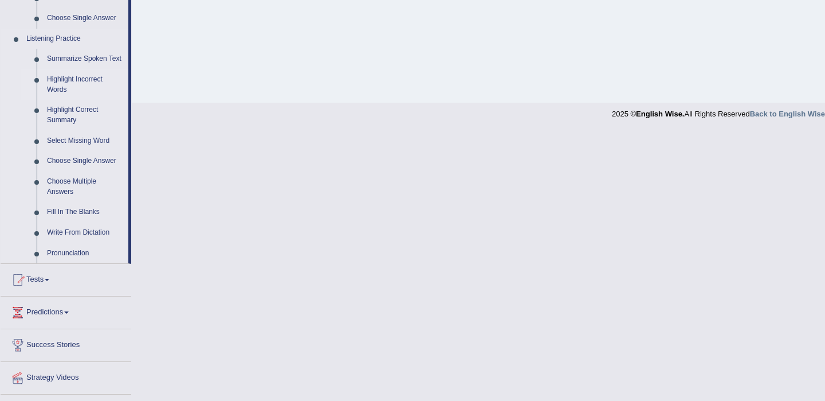
click at [80, 89] on link "Highlight Incorrect Words" at bounding box center [85, 84] width 87 height 30
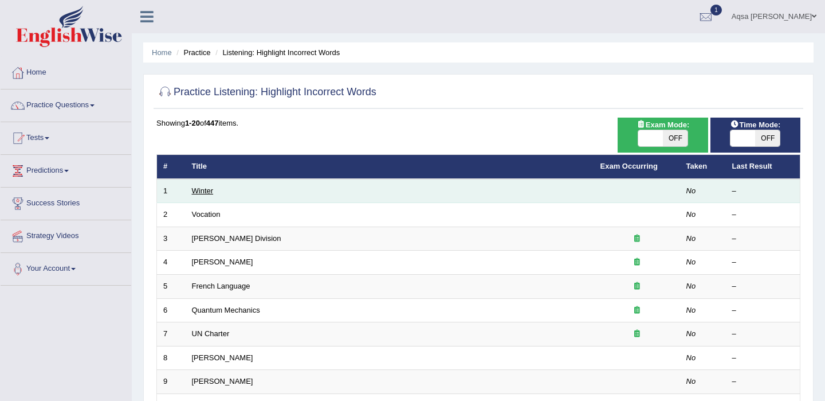
click at [199, 194] on link "Winter" at bounding box center [203, 190] width 22 height 9
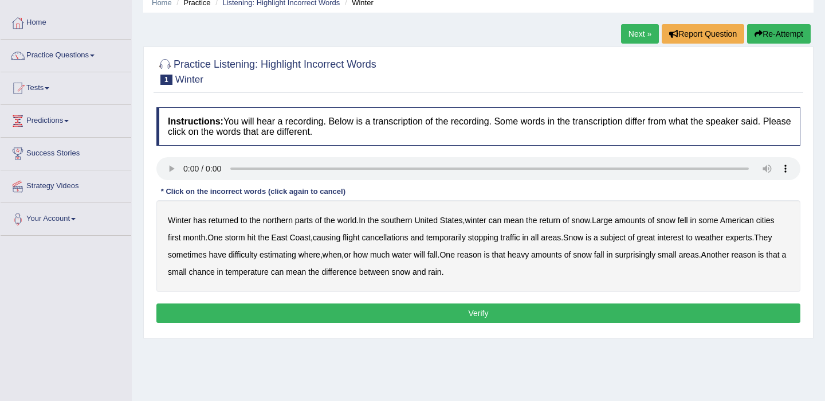
scroll to position [58, 0]
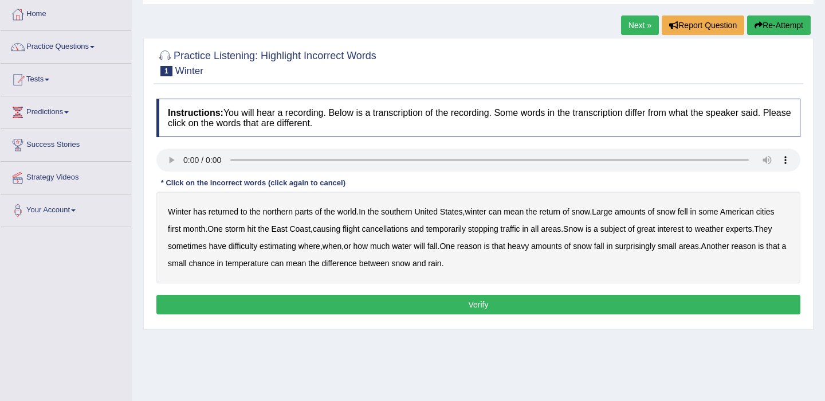
click at [402, 214] on b "southern" at bounding box center [396, 211] width 31 height 9
click at [173, 228] on b "first" at bounding box center [174, 228] width 13 height 9
click at [539, 230] on b "all" at bounding box center [535, 228] width 8 height 9
click at [409, 248] on b "water" at bounding box center [401, 245] width 19 height 9
click at [215, 265] on b "chance" at bounding box center [202, 263] width 26 height 9
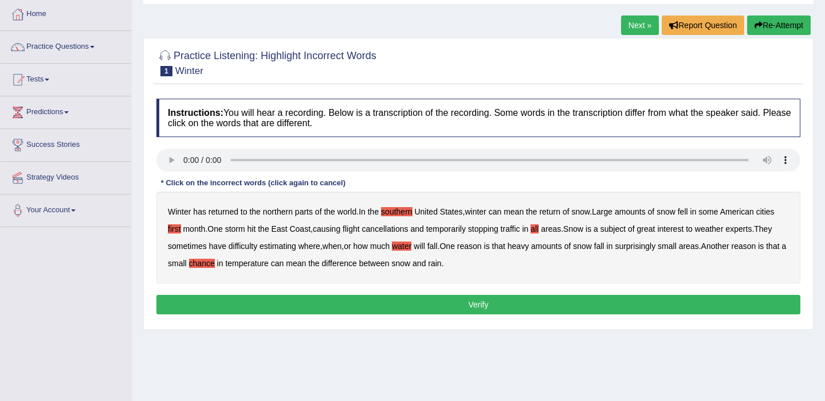
click at [300, 302] on button "Verify" at bounding box center [478, 304] width 644 height 19
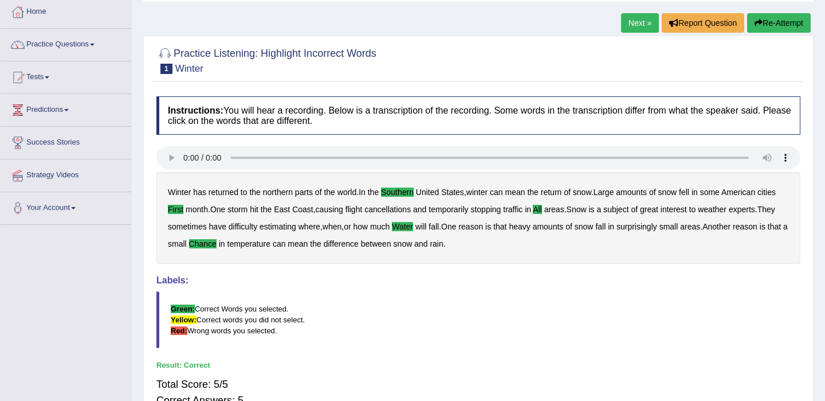
scroll to position [58, 0]
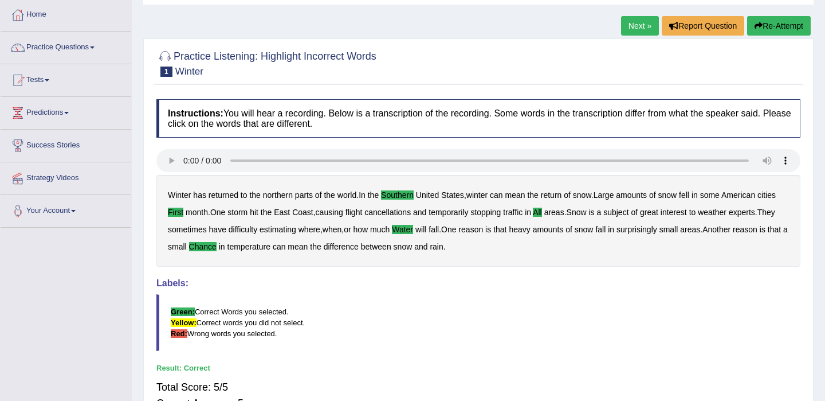
click at [631, 28] on link "Next »" at bounding box center [640, 25] width 38 height 19
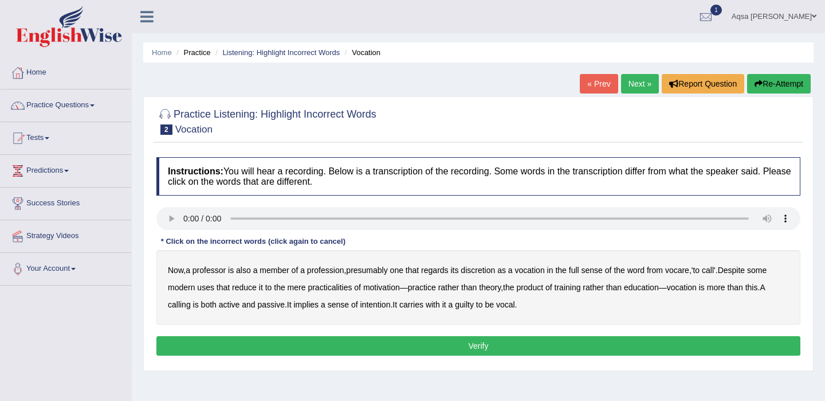
click at [486, 269] on b "discretion" at bounding box center [478, 269] width 34 height 9
click at [368, 290] on b "motivation" at bounding box center [381, 287] width 37 height 9
click at [381, 306] on b "intention" at bounding box center [375, 304] width 30 height 9
click at [472, 307] on b "guilty" at bounding box center [464, 304] width 19 height 9
click at [418, 344] on button "Verify" at bounding box center [478, 345] width 644 height 19
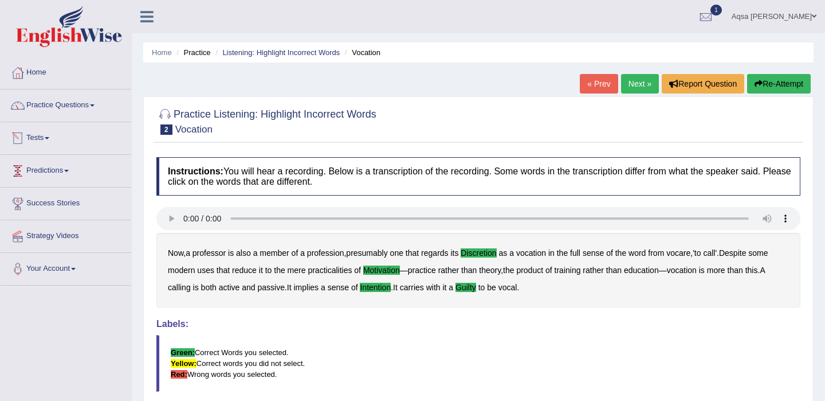
click at [89, 111] on link "Practice Questions" at bounding box center [66, 103] width 131 height 29
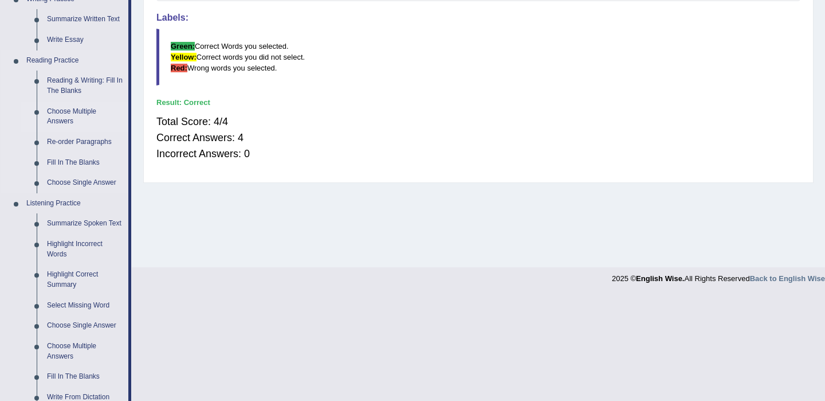
click at [68, 111] on link "Choose Multiple Answers" at bounding box center [85, 116] width 87 height 30
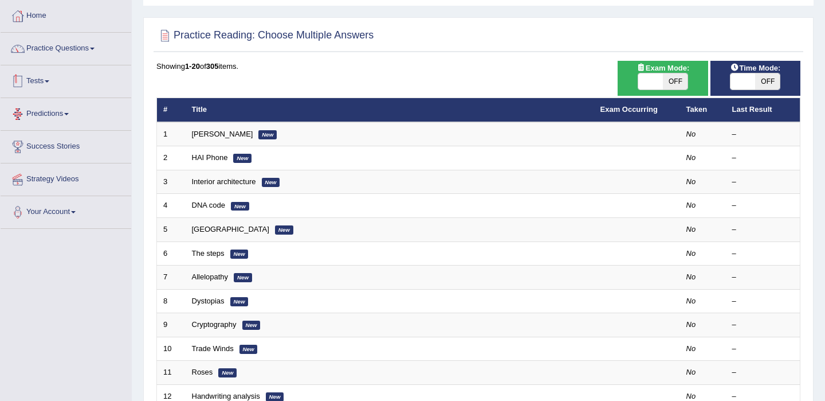
scroll to position [71, 0]
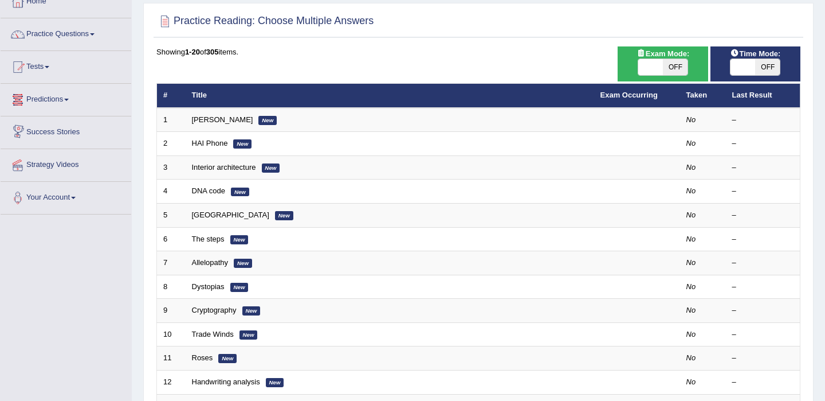
click at [79, 98] on link "Predictions" at bounding box center [66, 98] width 131 height 29
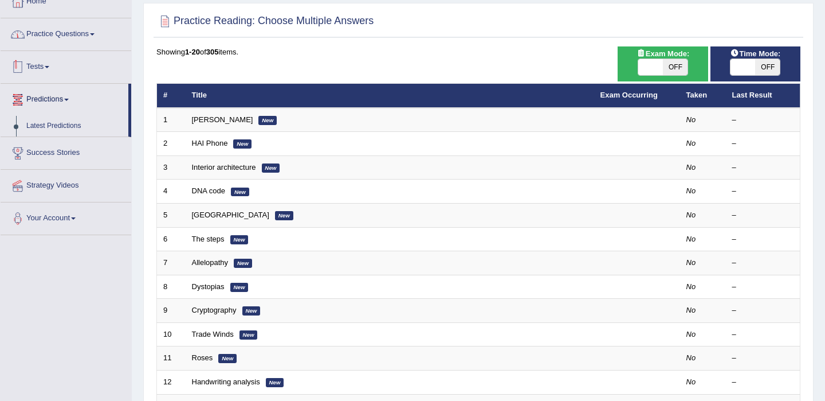
click at [71, 37] on link "Practice Questions" at bounding box center [66, 32] width 131 height 29
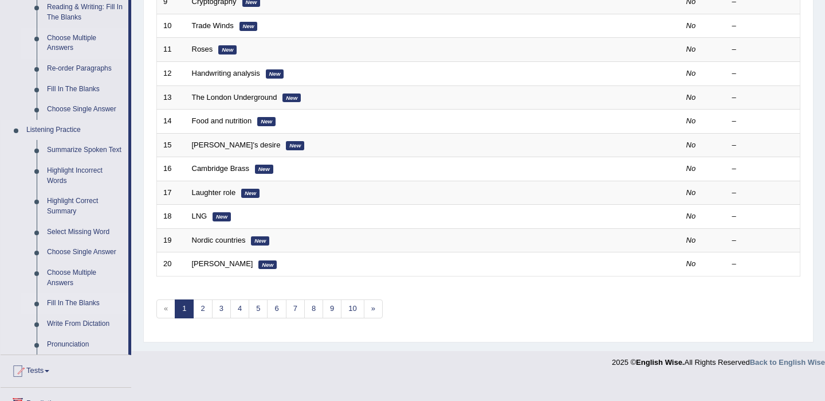
scroll to position [382, 0]
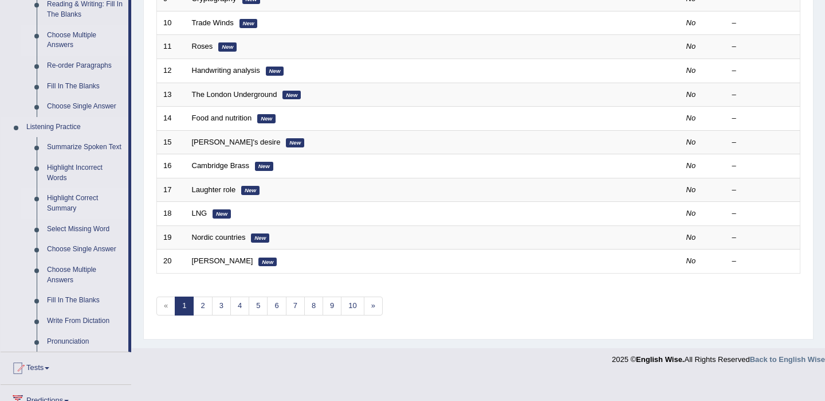
click at [80, 207] on link "Highlight Correct Summary" at bounding box center [85, 203] width 87 height 30
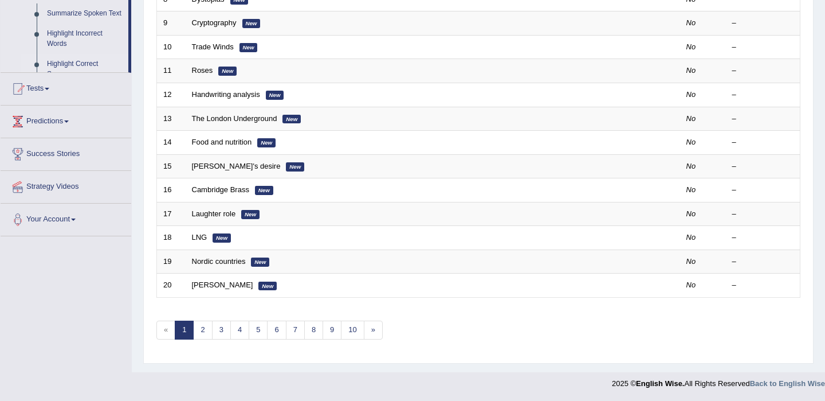
scroll to position [141, 0]
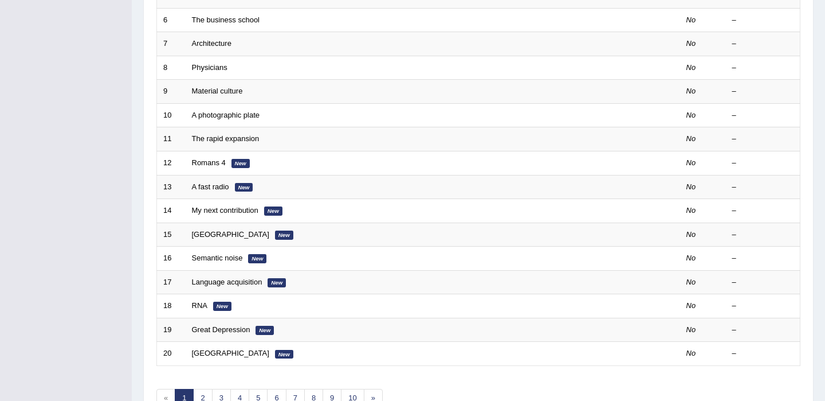
scroll to position [298, 0]
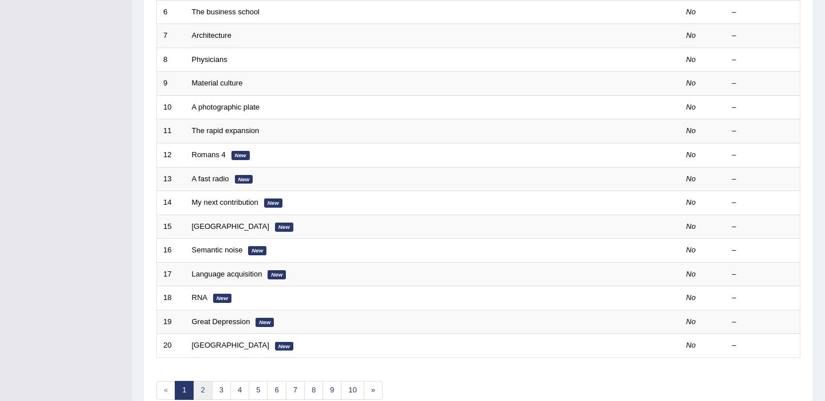
click at [198, 386] on link "2" at bounding box center [202, 390] width 19 height 19
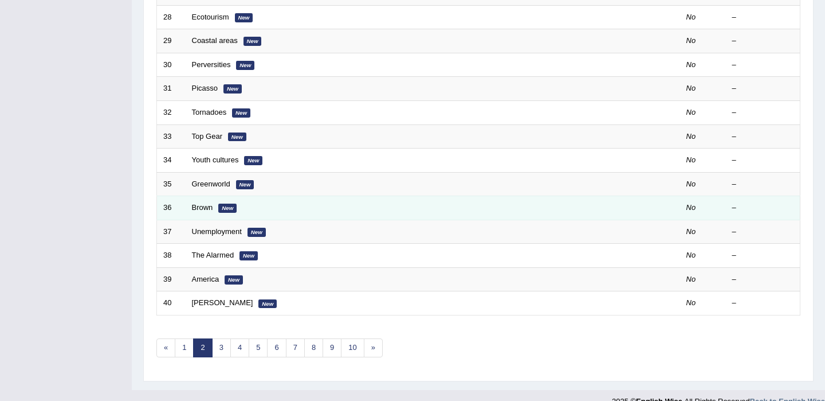
scroll to position [358, 0]
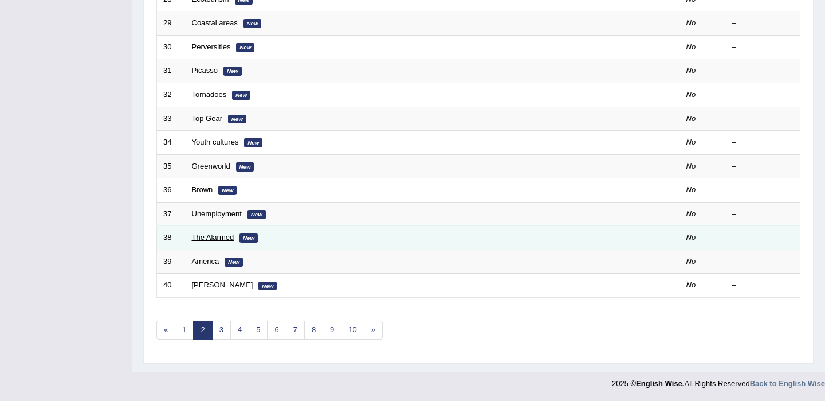
click at [206, 235] on link "The Alarmed" at bounding box center [213, 237] width 42 height 9
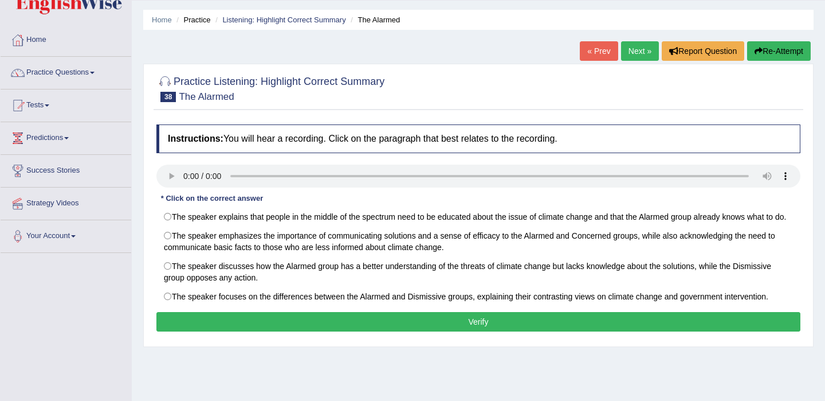
scroll to position [46, 0]
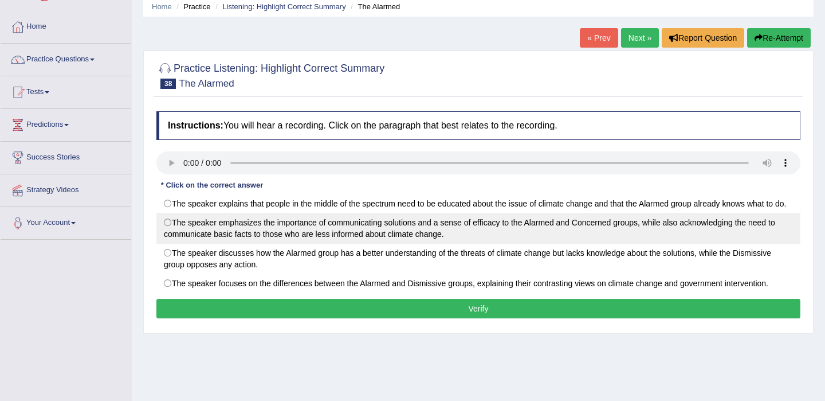
click at [180, 237] on label "The speaker emphasizes the importance of communicating solutions and a sense of…" at bounding box center [478, 228] width 644 height 31
radio input "true"
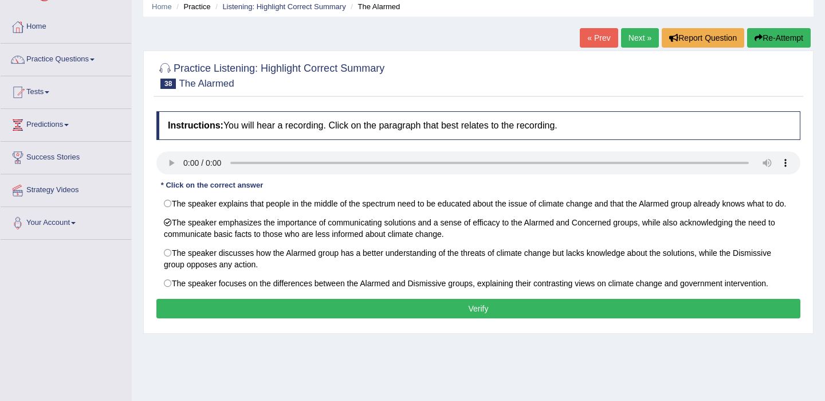
click at [519, 318] on button "Verify" at bounding box center [478, 308] width 644 height 19
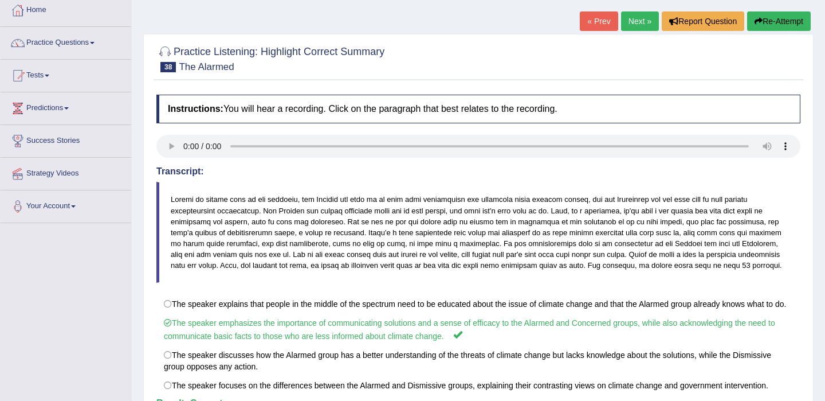
scroll to position [62, 0]
click at [633, 17] on link "Next »" at bounding box center [640, 21] width 38 height 19
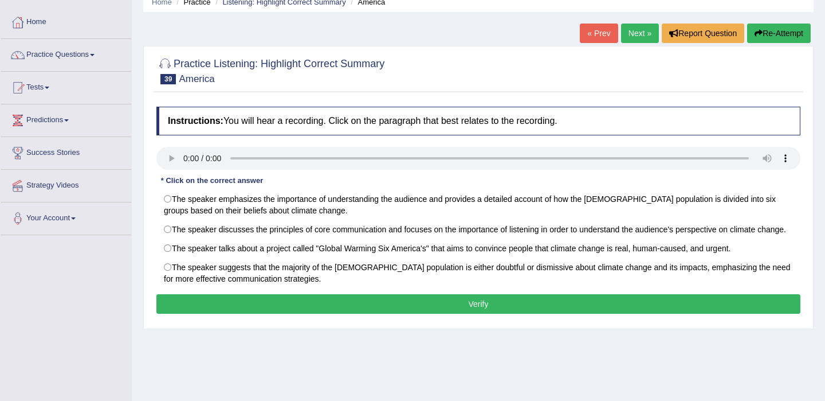
click at [81, 162] on div "Toggle navigation Home Practice Questions Speaking Practice Read Aloud Repeat S…" at bounding box center [412, 248] width 825 height 596
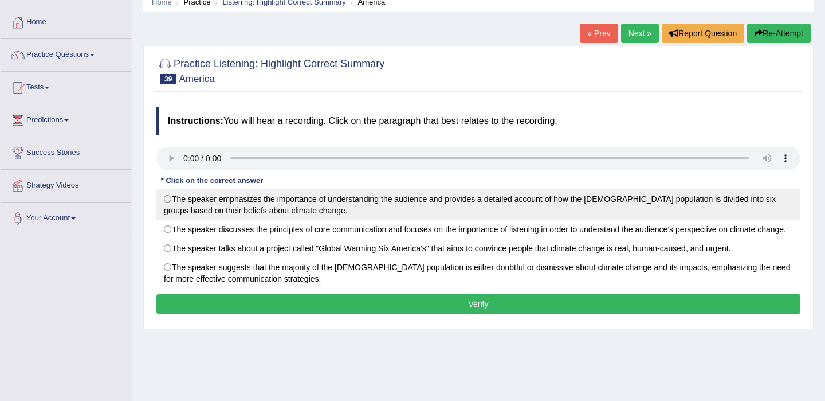
click at [169, 198] on label "The speaker emphasizes the importance of understanding the audience and provide…" at bounding box center [478, 204] width 644 height 31
radio input "true"
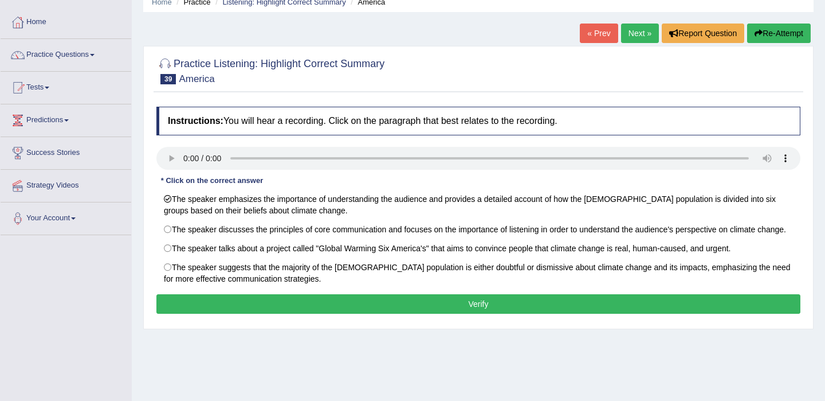
click at [511, 314] on button "Verify" at bounding box center [478, 303] width 644 height 19
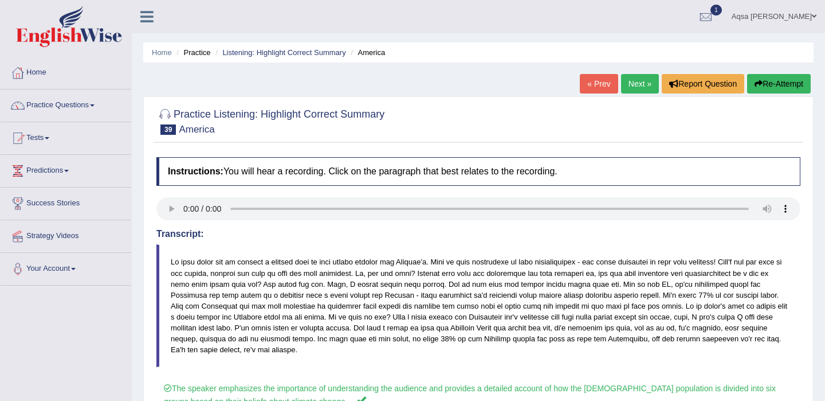
click at [632, 83] on link "Next »" at bounding box center [640, 83] width 38 height 19
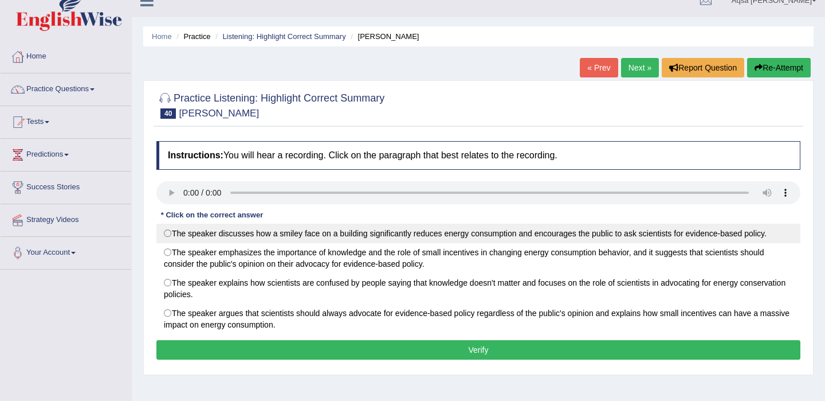
scroll to position [66, 0]
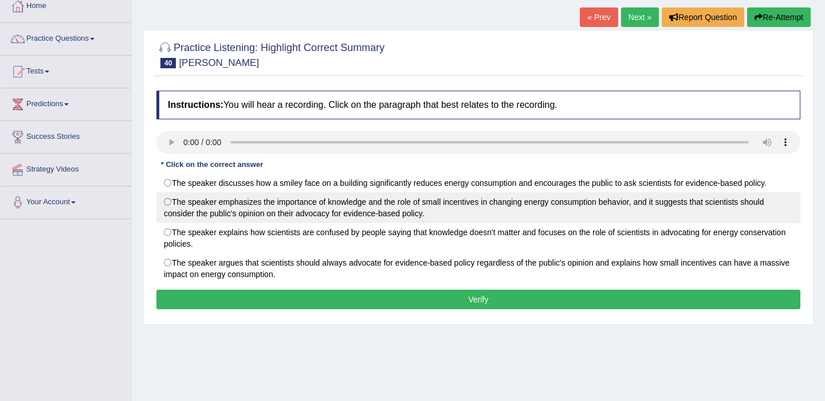
click at [168, 200] on label "The speaker emphasizes the importance of knowledge and the role of small incent…" at bounding box center [478, 207] width 644 height 31
radio input "true"
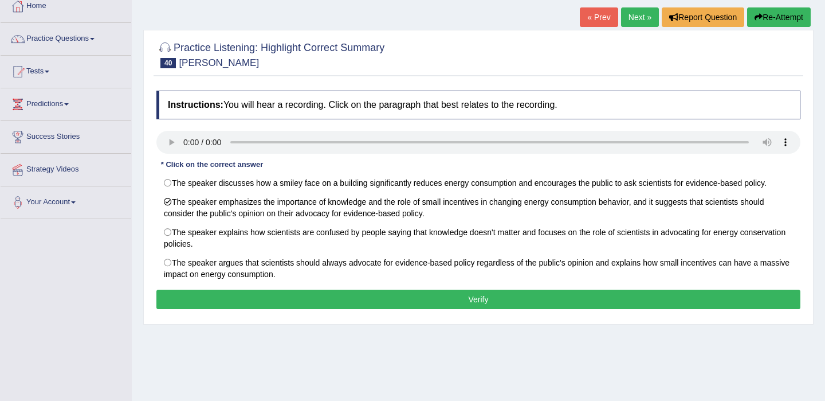
click at [375, 301] on button "Verify" at bounding box center [478, 298] width 644 height 19
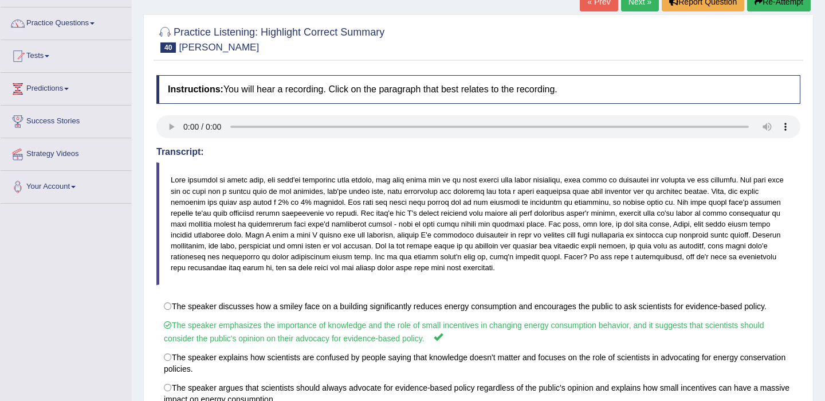
scroll to position [62, 0]
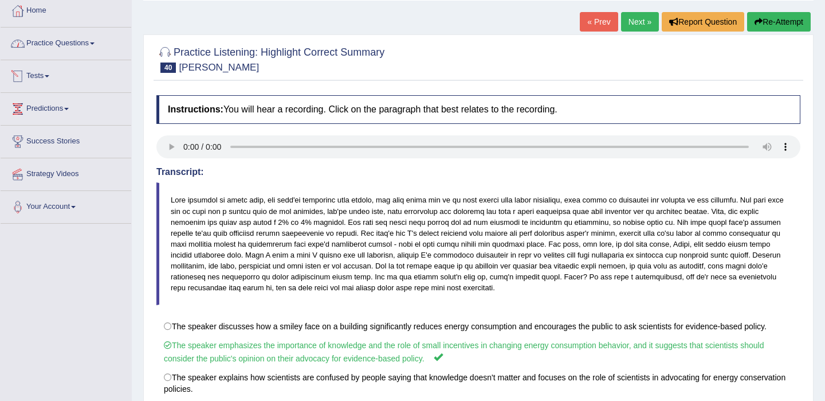
click at [65, 46] on link "Practice Questions" at bounding box center [66, 42] width 131 height 29
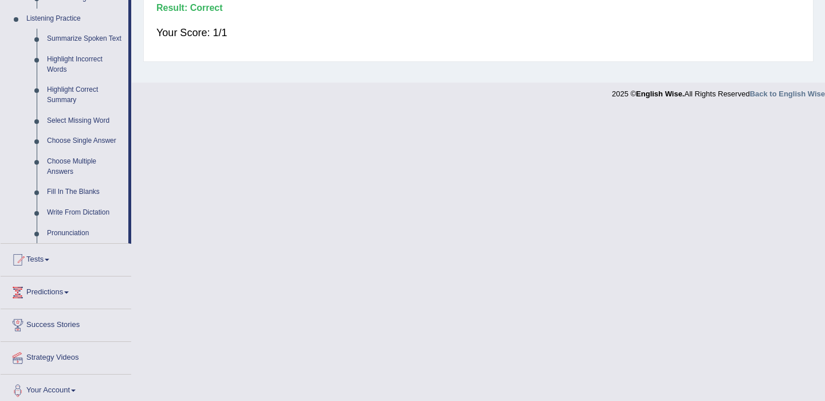
scroll to position [508, 0]
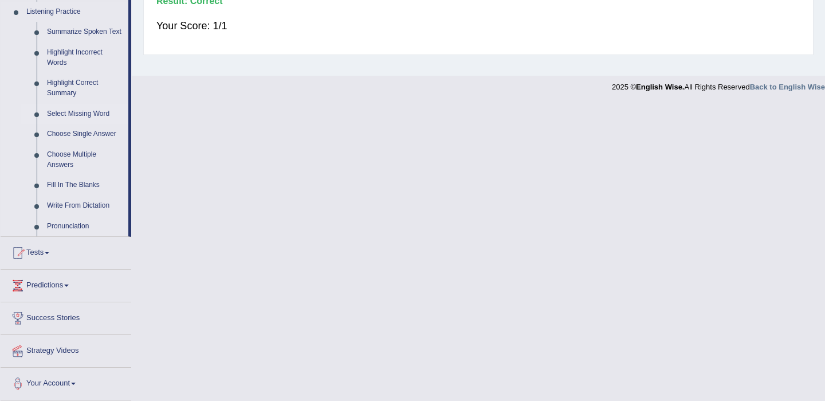
click at [60, 112] on link "Select Missing Word" at bounding box center [85, 114] width 87 height 21
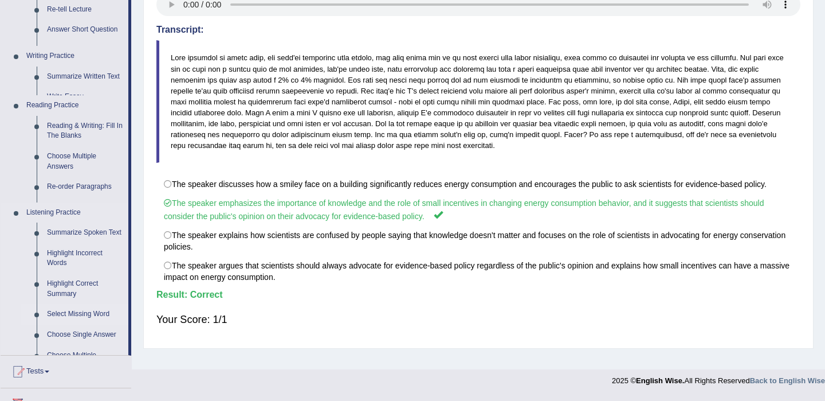
scroll to position [201, 0]
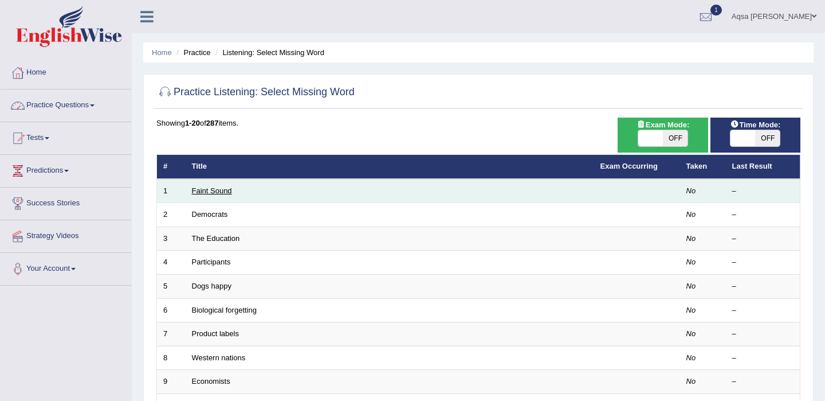
click at [217, 194] on link "Faint Sound" at bounding box center [212, 190] width 40 height 9
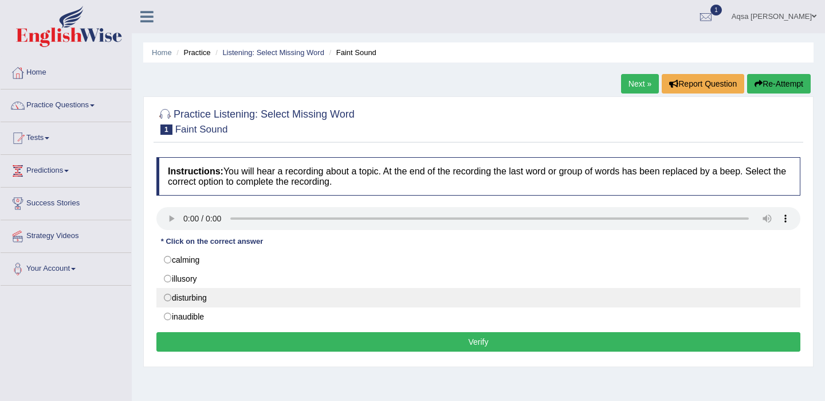
click at [167, 299] on label "disturbing" at bounding box center [478, 297] width 644 height 19
radio input "true"
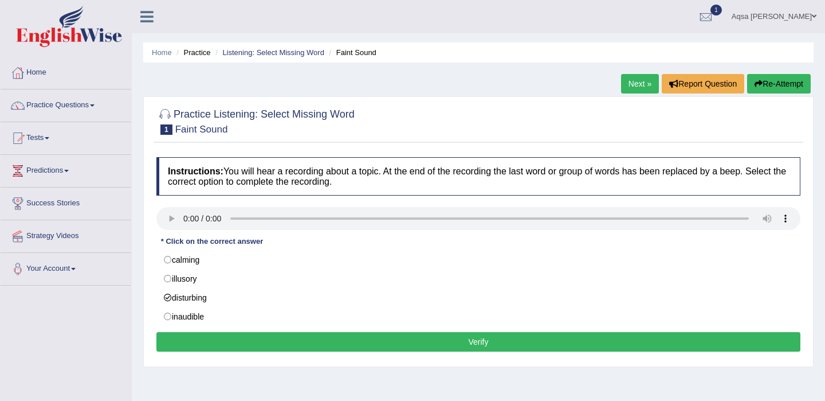
click at [212, 342] on button "Verify" at bounding box center [478, 341] width 644 height 19
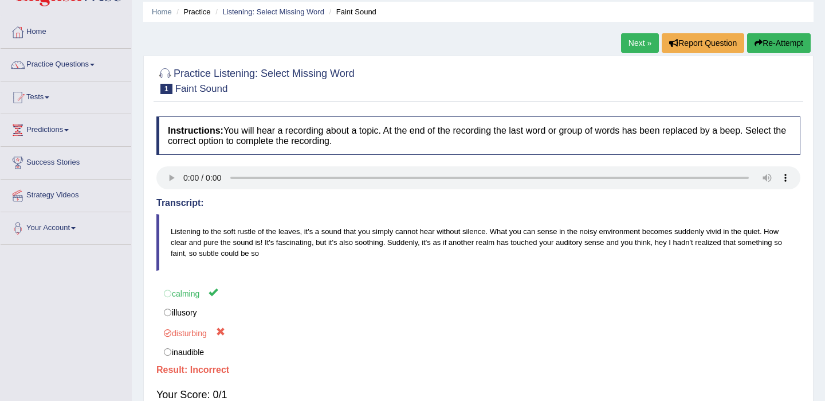
scroll to position [34, 0]
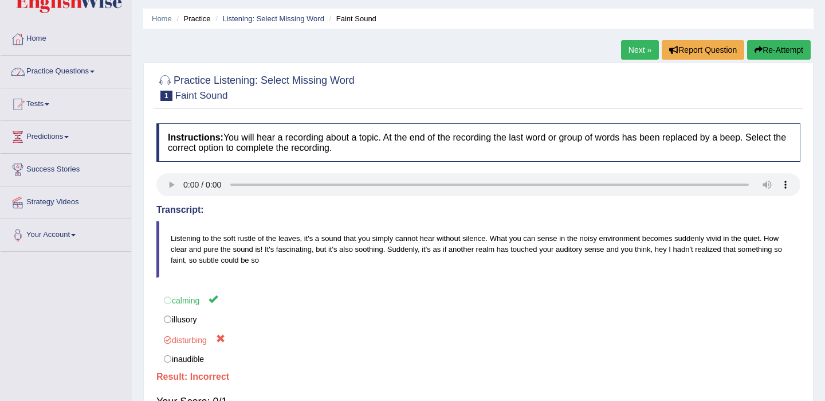
click at [97, 76] on link "Practice Questions" at bounding box center [66, 70] width 131 height 29
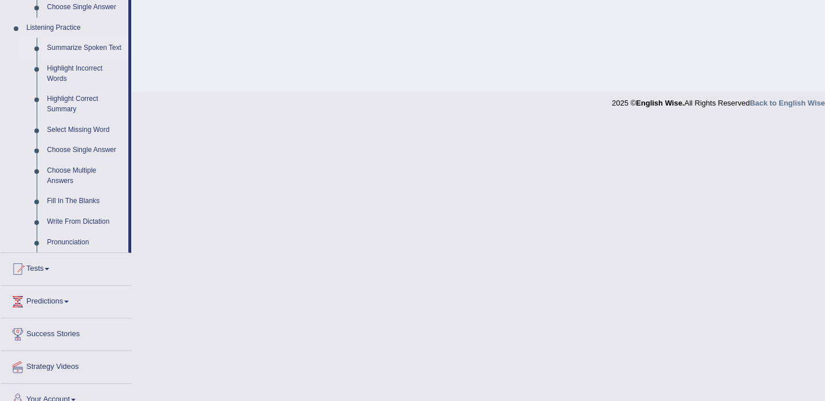
scroll to position [508, 0]
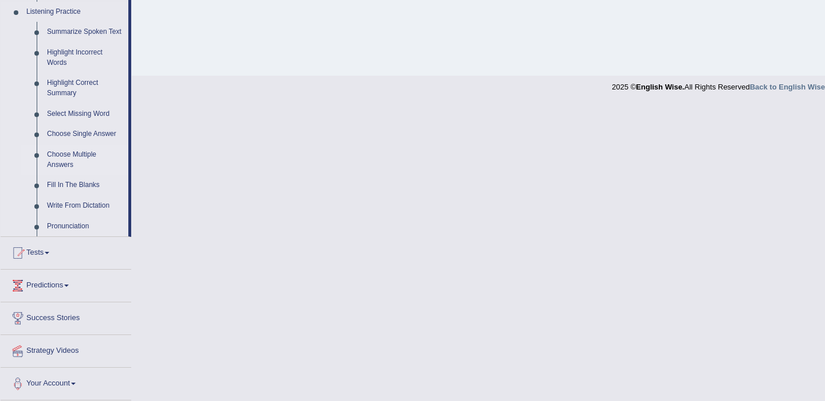
click at [64, 152] on link "Choose Multiple Answers" at bounding box center [85, 159] width 87 height 30
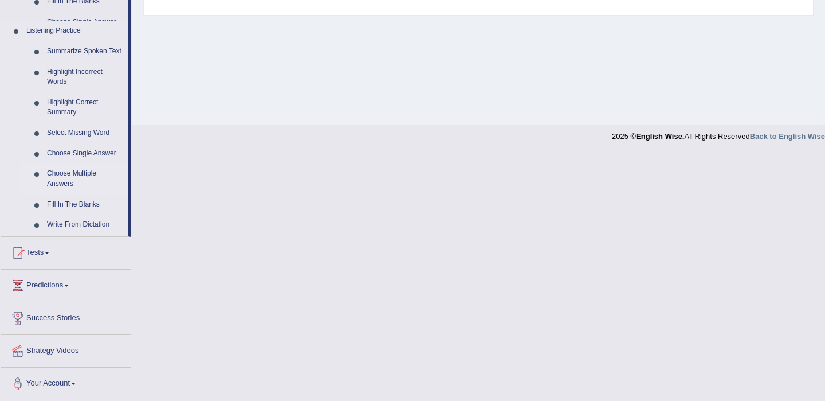
scroll to position [361, 0]
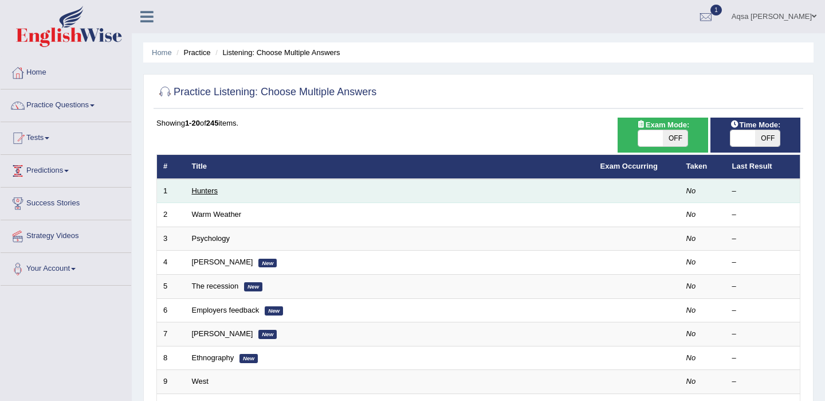
click at [213, 191] on link "Hunters" at bounding box center [205, 190] width 26 height 9
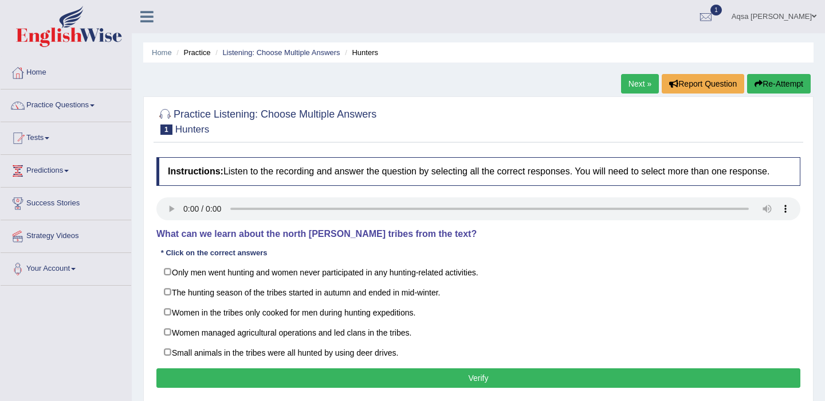
drag, startPoint x: 174, startPoint y: 220, endPoint x: 467, endPoint y: 327, distance: 311.9
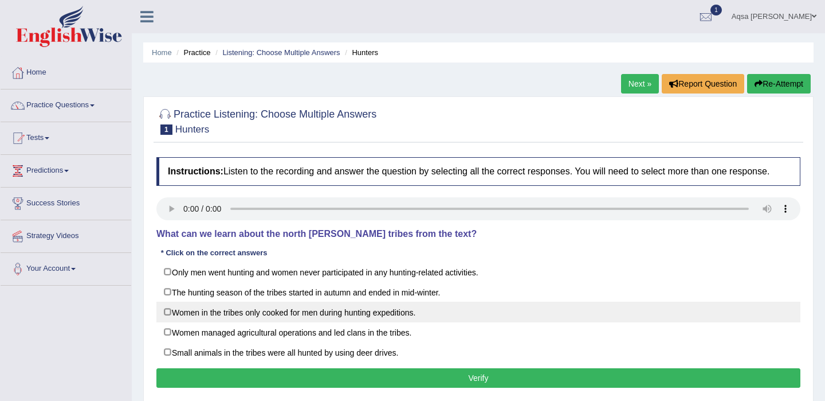
click at [471, 322] on label "Women in the tribes only cooked for men during hunting expeditions." at bounding box center [478, 311] width 644 height 21
checkbox input "true"
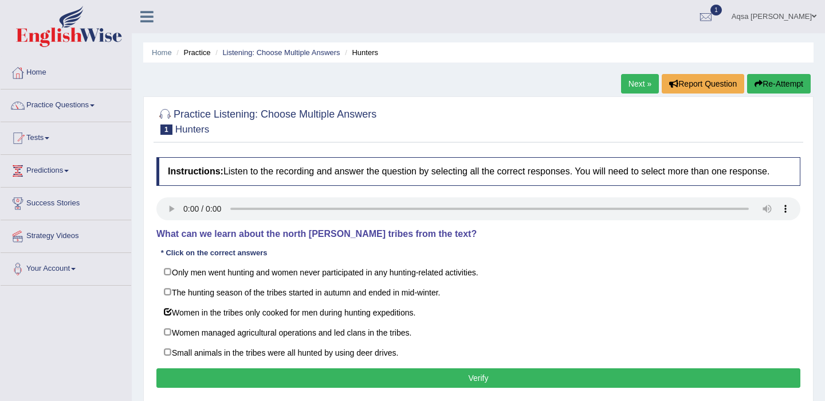
click at [765, 80] on button "Re-Attempt" at bounding box center [779, 83] width 64 height 19
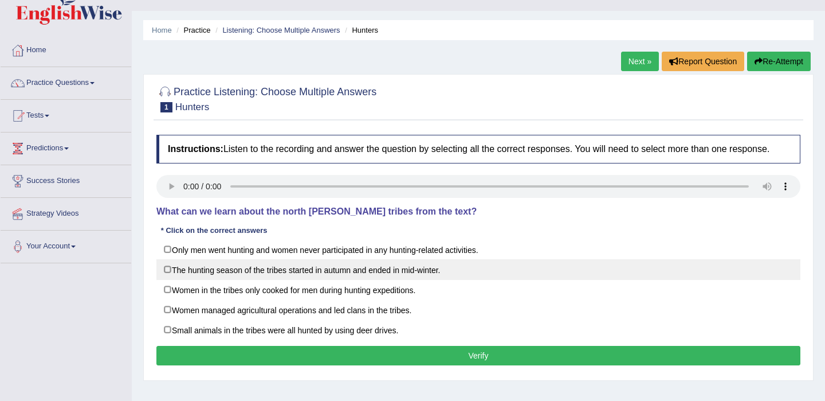
scroll to position [24, 0]
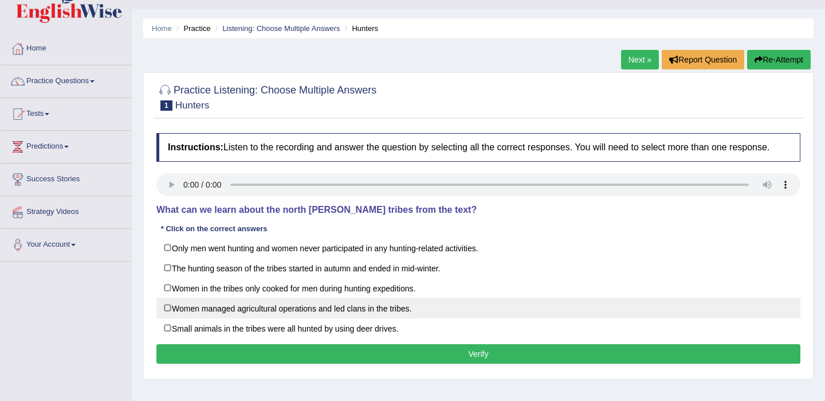
click at [408, 318] on label "Women managed agricultural operations and led clans in the tribes." at bounding box center [478, 307] width 644 height 21
checkbox input "true"
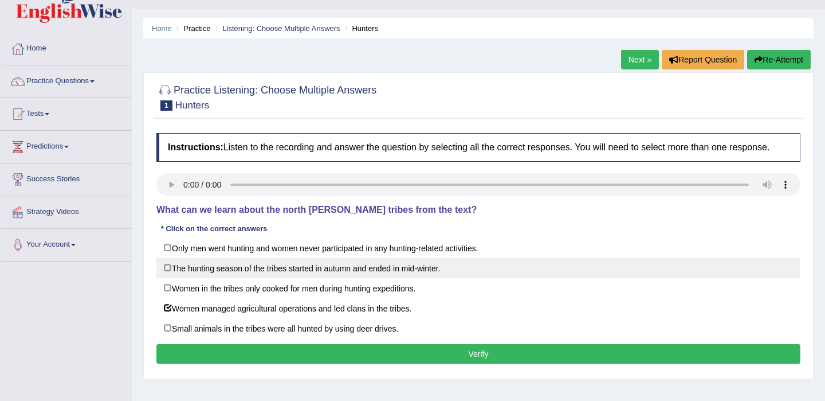
click at [378, 278] on label "The hunting season of the tribes started in autumn and ended in mid-winter." at bounding box center [478, 267] width 644 height 21
checkbox input "true"
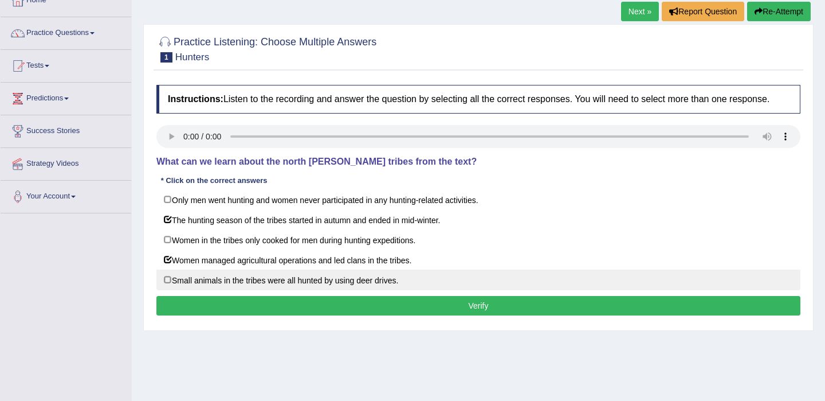
scroll to position [74, 0]
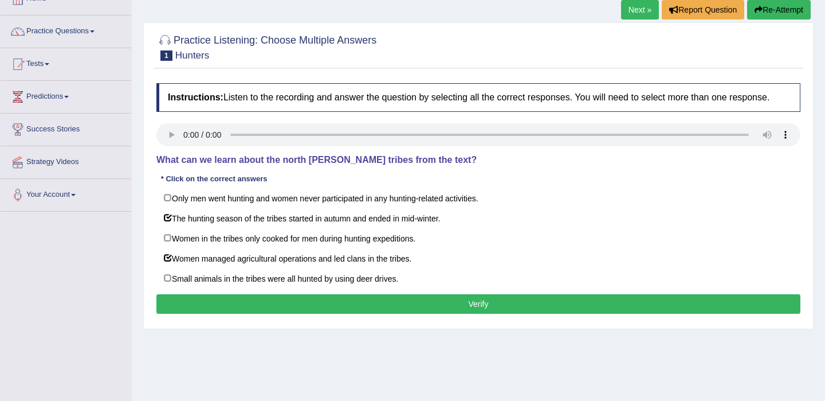
click at [381, 314] on button "Verify" at bounding box center [478, 303] width 644 height 19
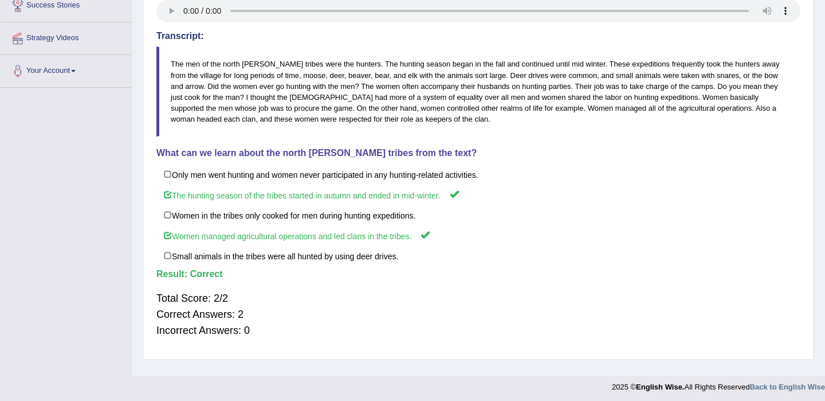
scroll to position [205, 0]
